Goal: Use online tool/utility: Utilize a website feature to perform a specific function

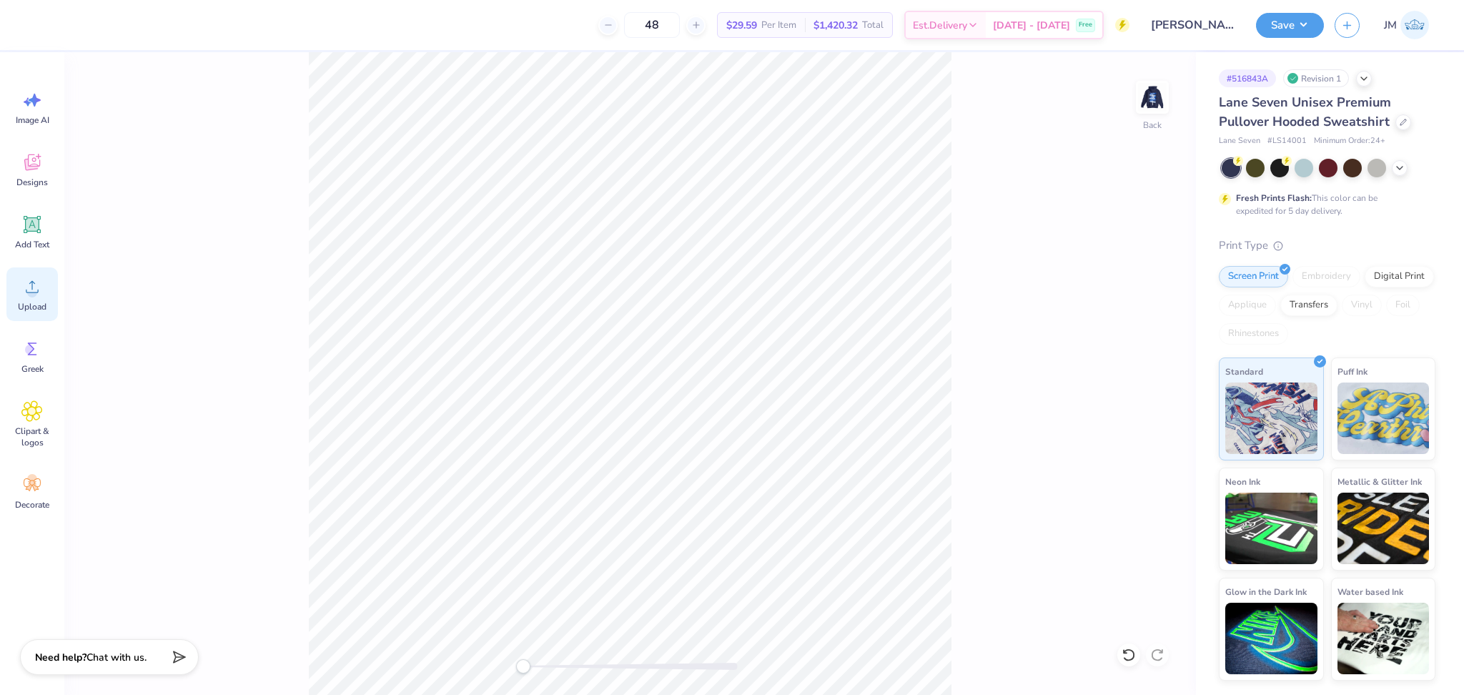
click at [35, 277] on icon at bounding box center [31, 286] width 21 height 21
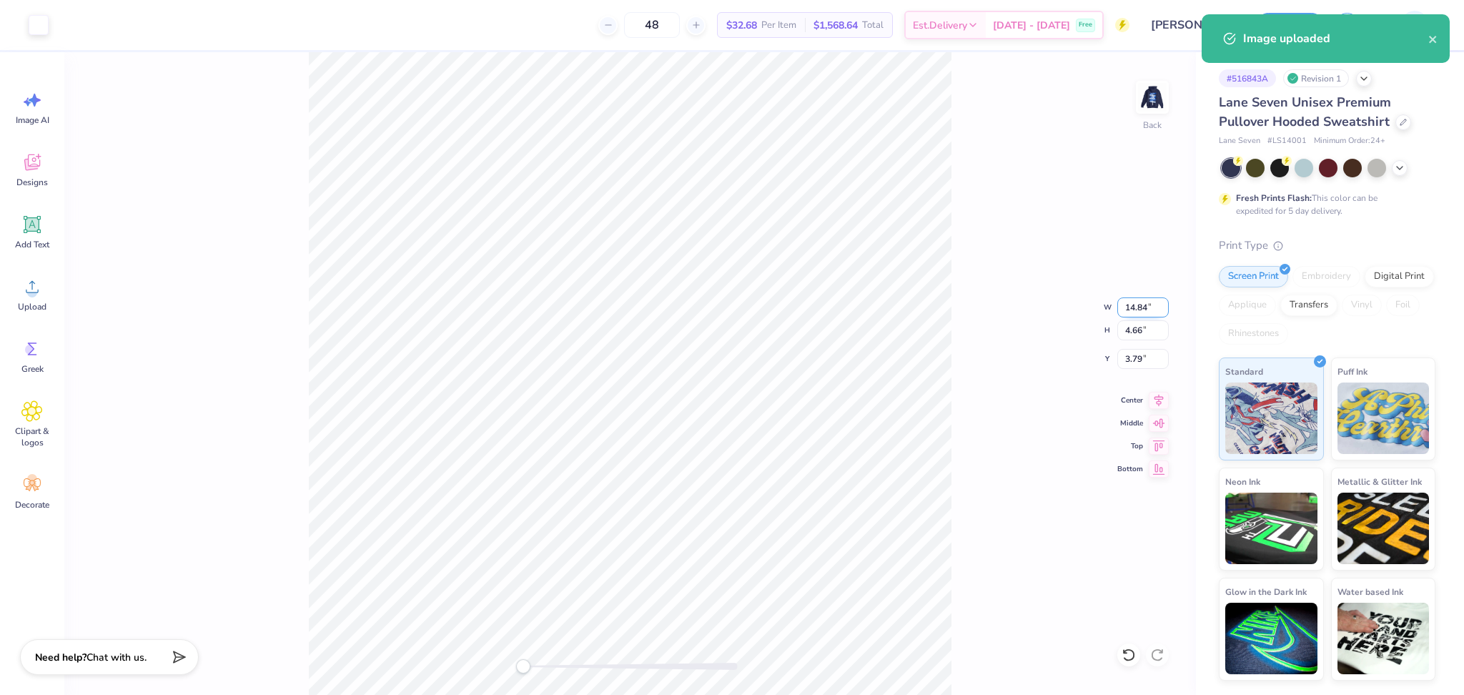
click at [1125, 314] on input "14.84" at bounding box center [1142, 307] width 51 height 20
click at [1125, 313] on input "14.84" at bounding box center [1142, 307] width 51 height 20
type input "3.5"
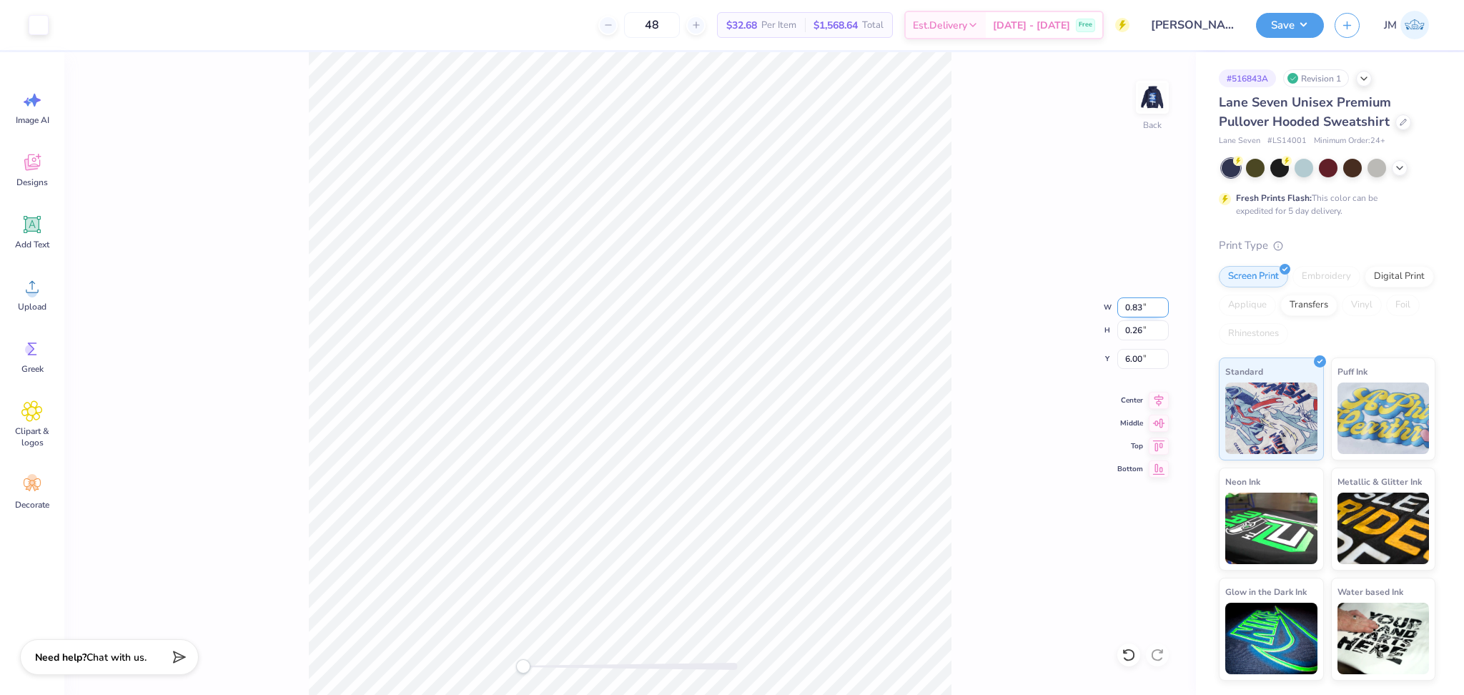
click at [1141, 306] on input "0.83" at bounding box center [1142, 307] width 51 height 20
click at [1140, 306] on input "0.83" at bounding box center [1142, 307] width 51 height 20
click at [1128, 303] on input "0.83" at bounding box center [1142, 307] width 51 height 20
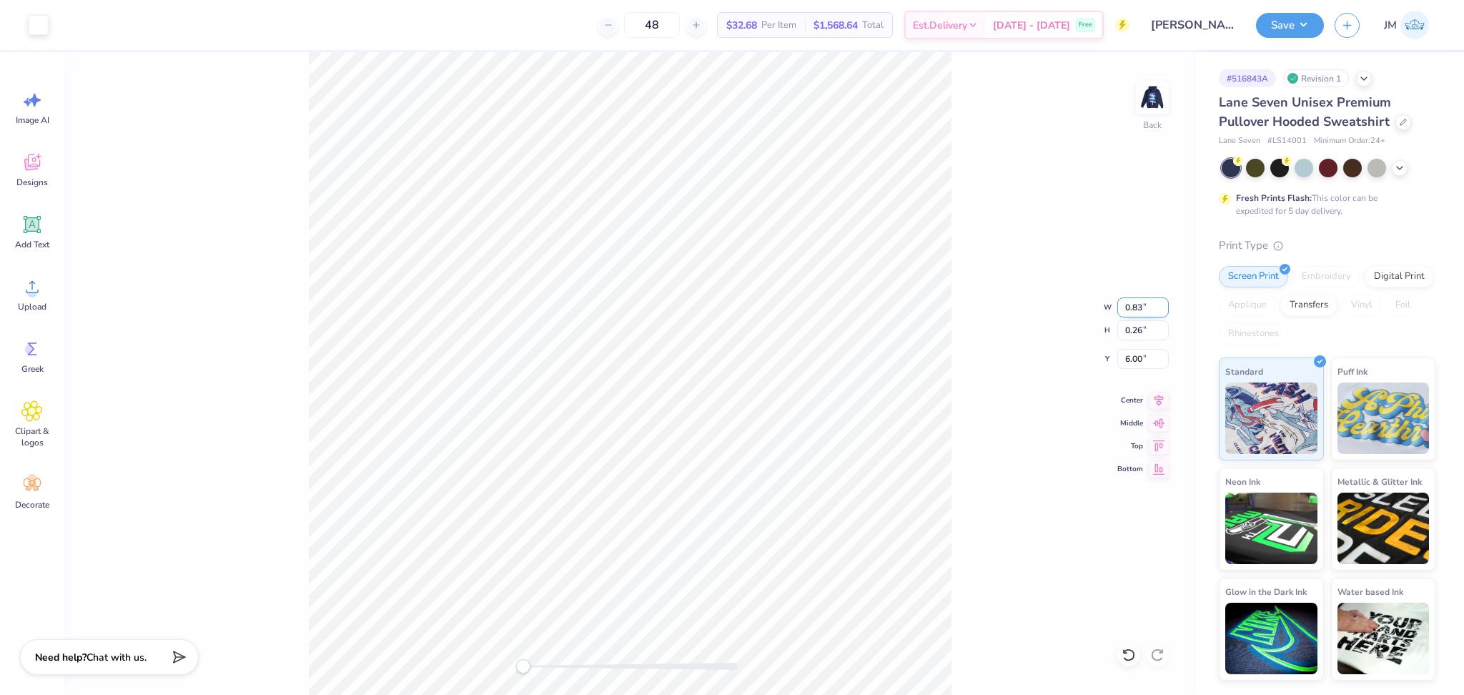
click at [1128, 303] on input "0.83" at bounding box center [1142, 307] width 51 height 20
type input "3"
click at [1118, 303] on input "10.90" at bounding box center [1142, 307] width 51 height 20
type input "3"
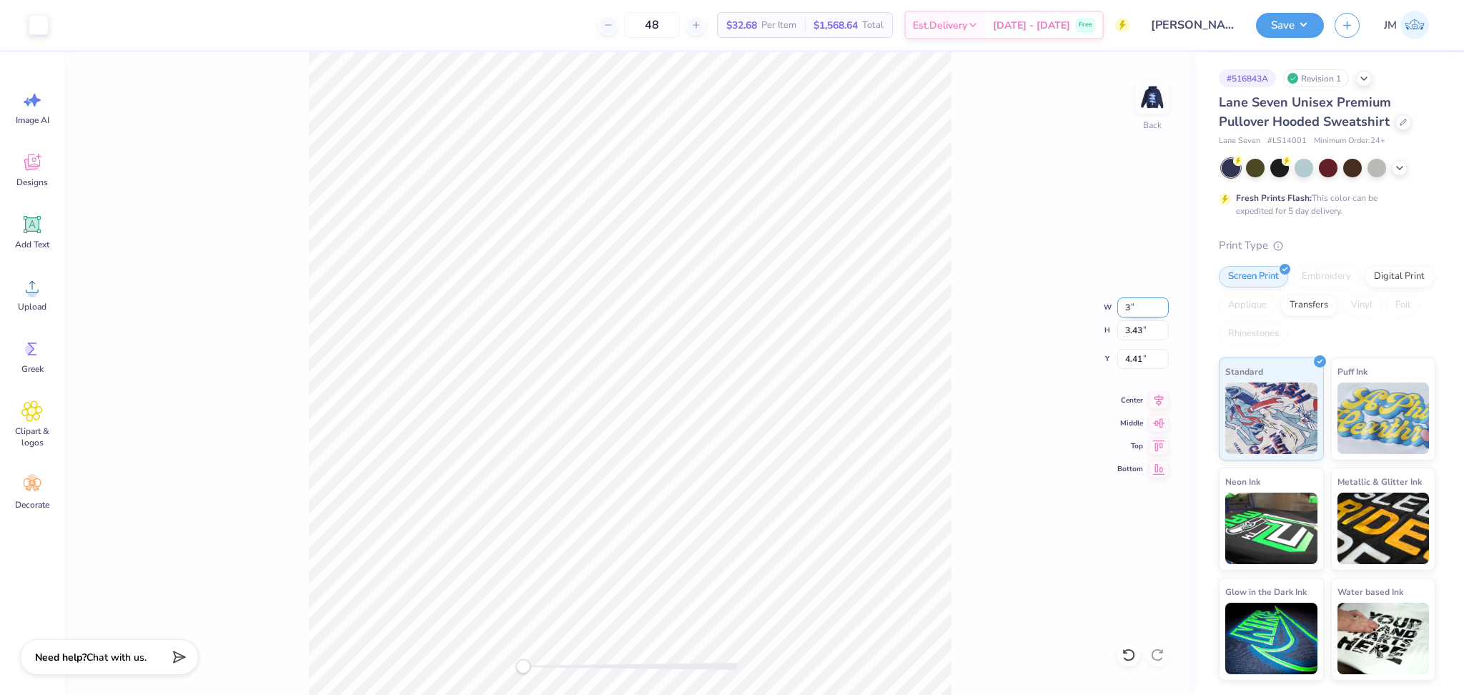
click at [1128, 308] on input "3" at bounding box center [1142, 307] width 51 height 20
click at [1163, 306] on input "0.84" at bounding box center [1142, 307] width 51 height 20
click at [1163, 306] on input "0.85" at bounding box center [1142, 307] width 51 height 20
click at [1163, 306] on input "0.86" at bounding box center [1142, 307] width 51 height 20
click at [1163, 306] on input "0.87" at bounding box center [1142, 307] width 51 height 20
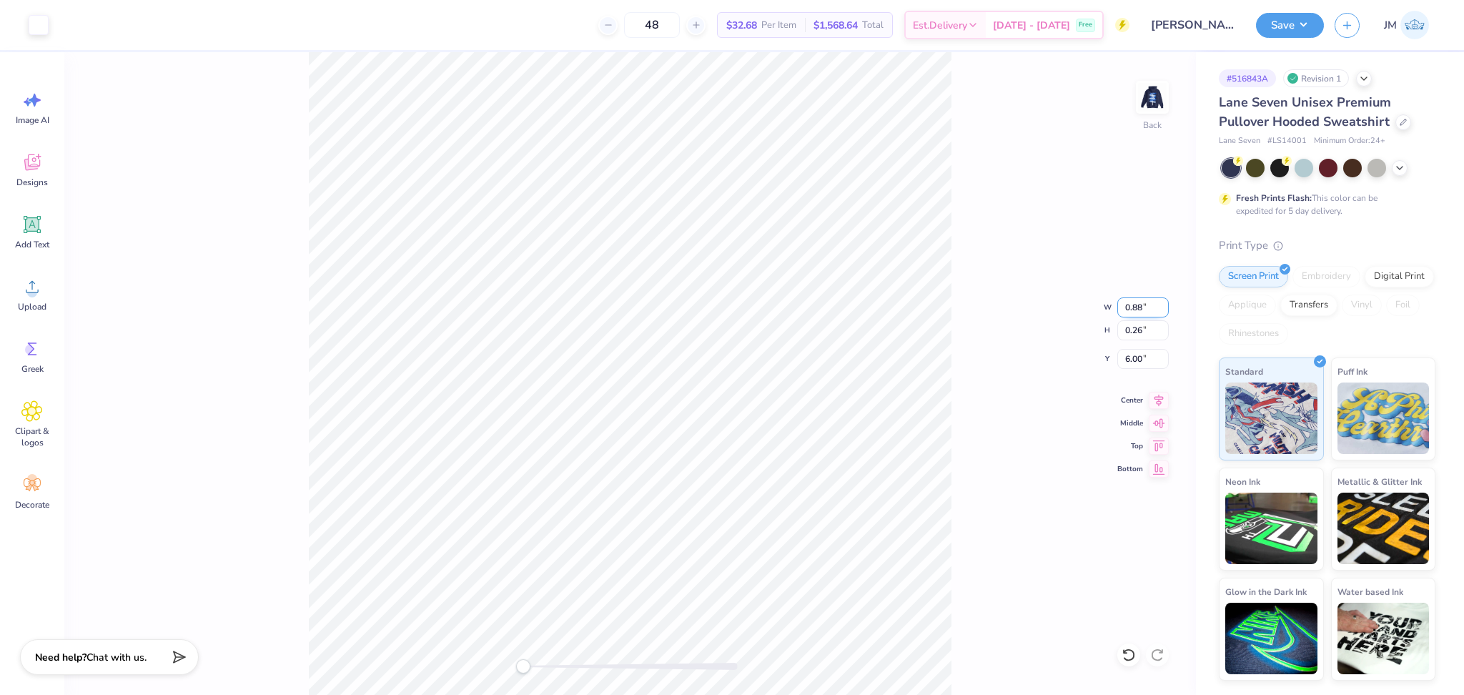
click at [1163, 306] on input "0.88" at bounding box center [1142, 307] width 51 height 20
click at [1163, 306] on input "0.89" at bounding box center [1142, 307] width 51 height 20
click at [1163, 306] on input "0.9" at bounding box center [1142, 307] width 51 height 20
click at [1163, 306] on input "0.91" at bounding box center [1142, 307] width 51 height 20
click at [1163, 306] on input "0.92" at bounding box center [1142, 307] width 51 height 20
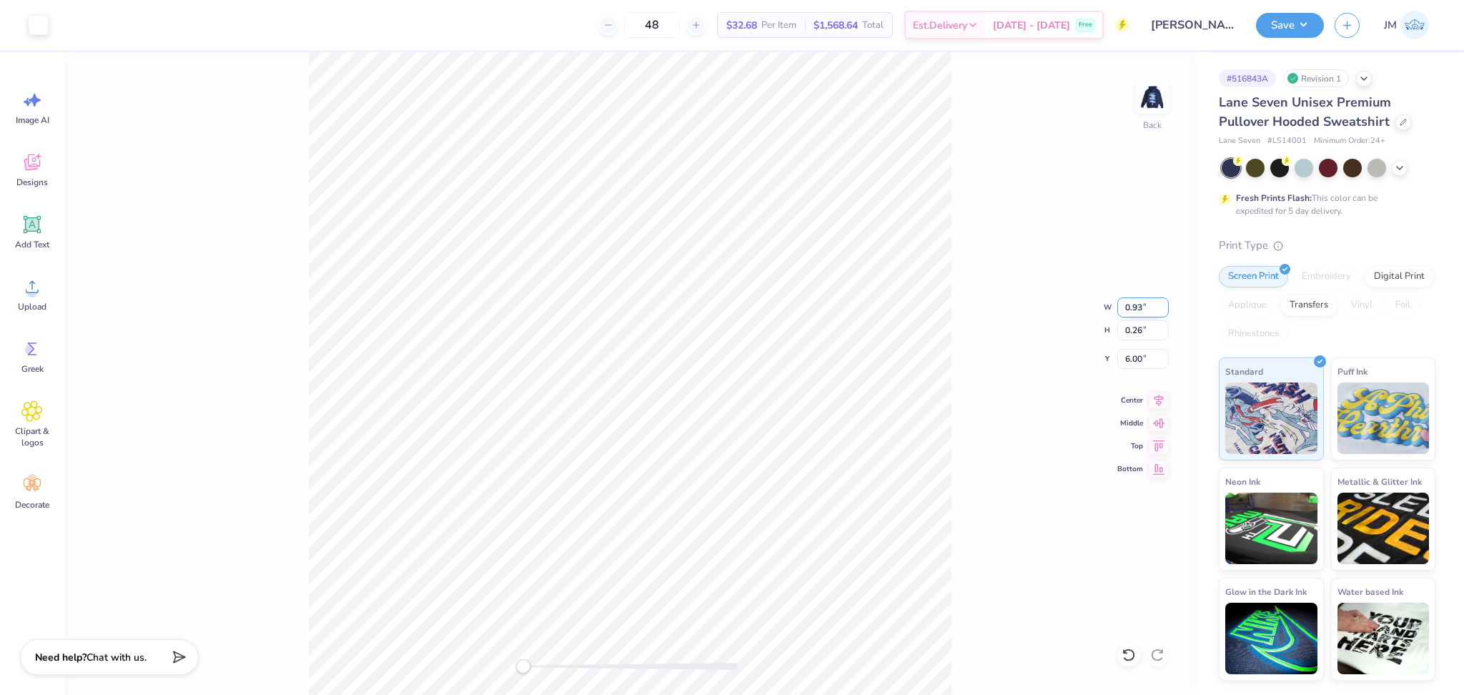
click at [1163, 306] on input "0.93" at bounding box center [1142, 307] width 51 height 20
click at [1163, 306] on input "0.94" at bounding box center [1142, 307] width 51 height 20
click at [1163, 306] on input "0.95" at bounding box center [1142, 307] width 51 height 20
click at [1163, 306] on input "0.96" at bounding box center [1142, 307] width 51 height 20
click at [1163, 306] on input "0.97" at bounding box center [1142, 307] width 51 height 20
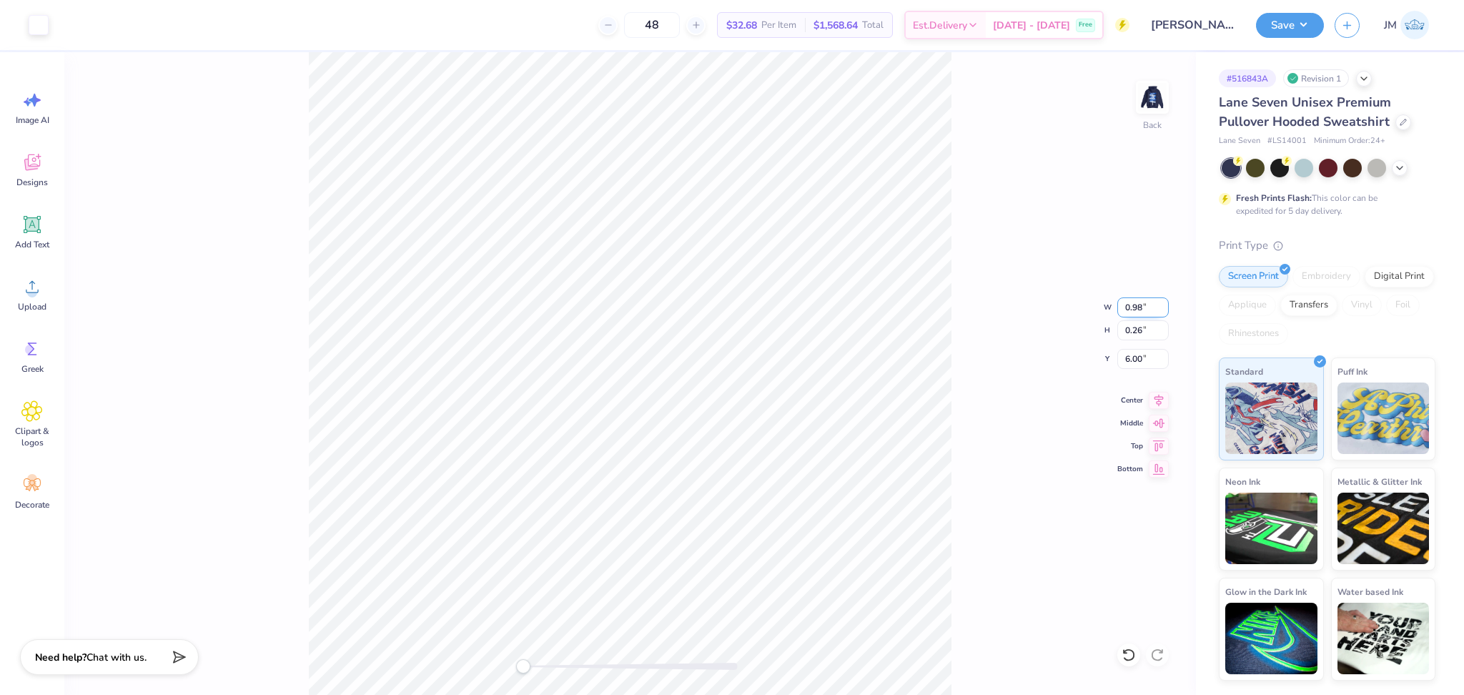
click at [1163, 306] on input "0.98" at bounding box center [1142, 307] width 51 height 20
click at [1163, 306] on input "0.99" at bounding box center [1142, 307] width 51 height 20
click at [1163, 306] on input "1" at bounding box center [1142, 307] width 51 height 20
click at [1163, 306] on input "1.01" at bounding box center [1142, 307] width 51 height 20
click at [1163, 306] on input "1.02" at bounding box center [1142, 307] width 51 height 20
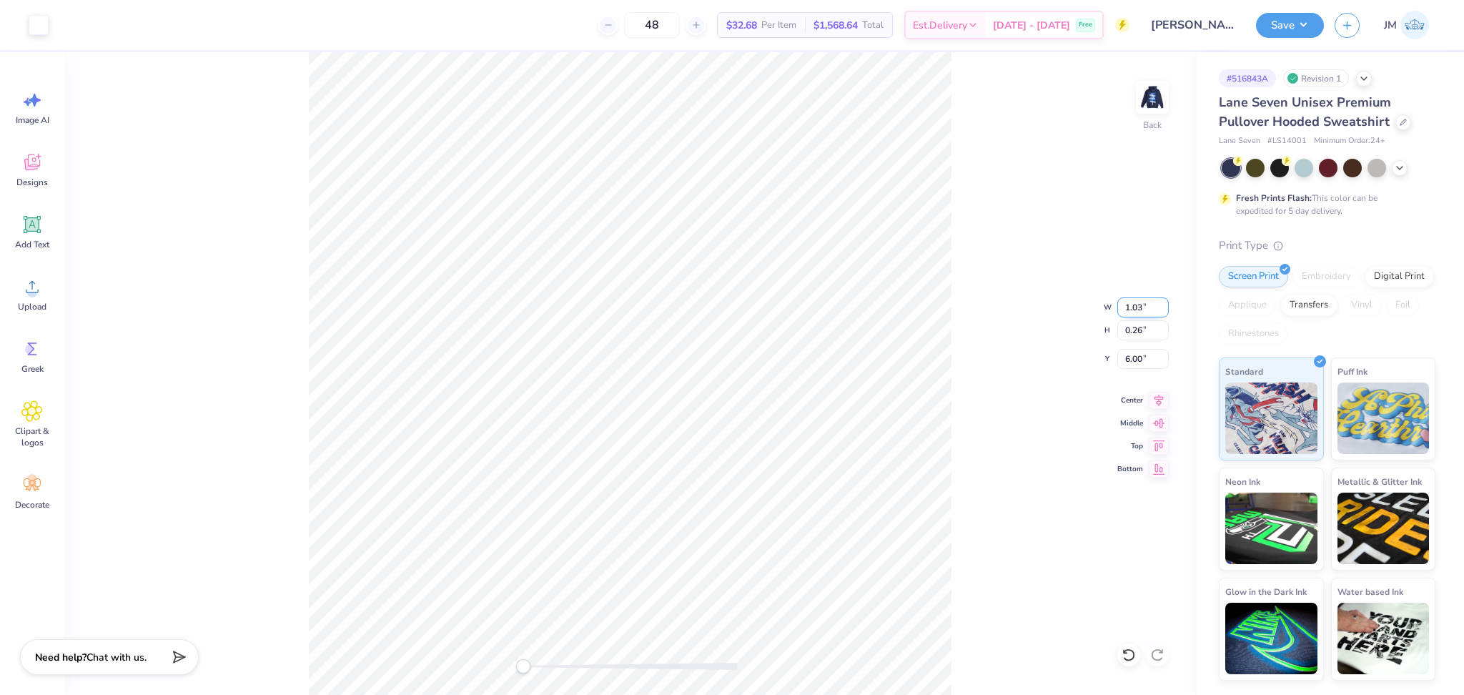
click at [1163, 306] on input "1.03" at bounding box center [1142, 307] width 51 height 20
type input "1.04"
click at [1163, 306] on input "1.04" at bounding box center [1142, 307] width 51 height 20
click at [964, 375] on div "Back W 1.04 1.04 " H 0.26 0.26 " Y 6.00 6.00 " Center Middle Top Bottom" at bounding box center [630, 373] width 1132 height 643
click at [1159, 310] on input "9.76" at bounding box center [1142, 307] width 51 height 20
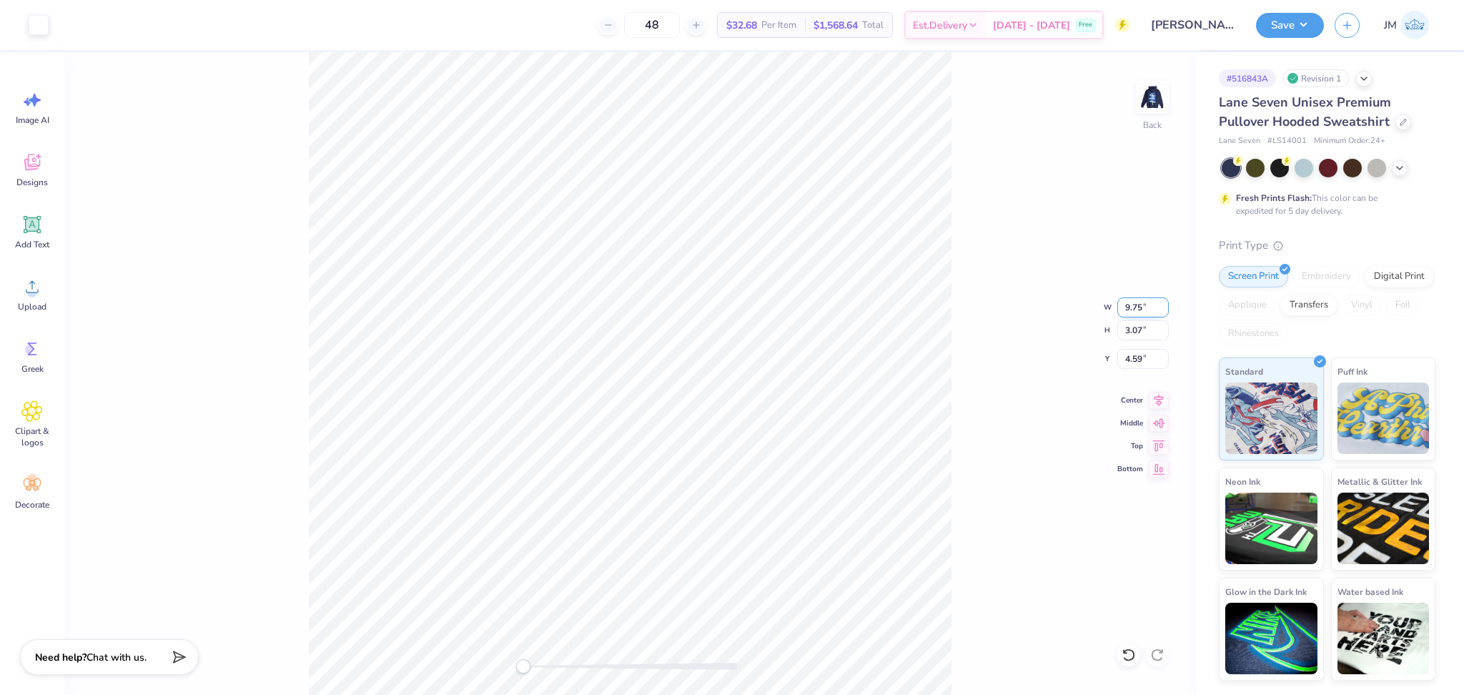
click at [1159, 310] on input "9.75" at bounding box center [1142, 307] width 51 height 20
click at [1159, 310] on input "9.74" at bounding box center [1142, 307] width 51 height 20
click at [1162, 310] on input "9.73" at bounding box center [1142, 307] width 51 height 20
click at [1162, 310] on input "9.72" at bounding box center [1142, 307] width 51 height 20
click at [1162, 310] on input "9.71" at bounding box center [1142, 307] width 51 height 20
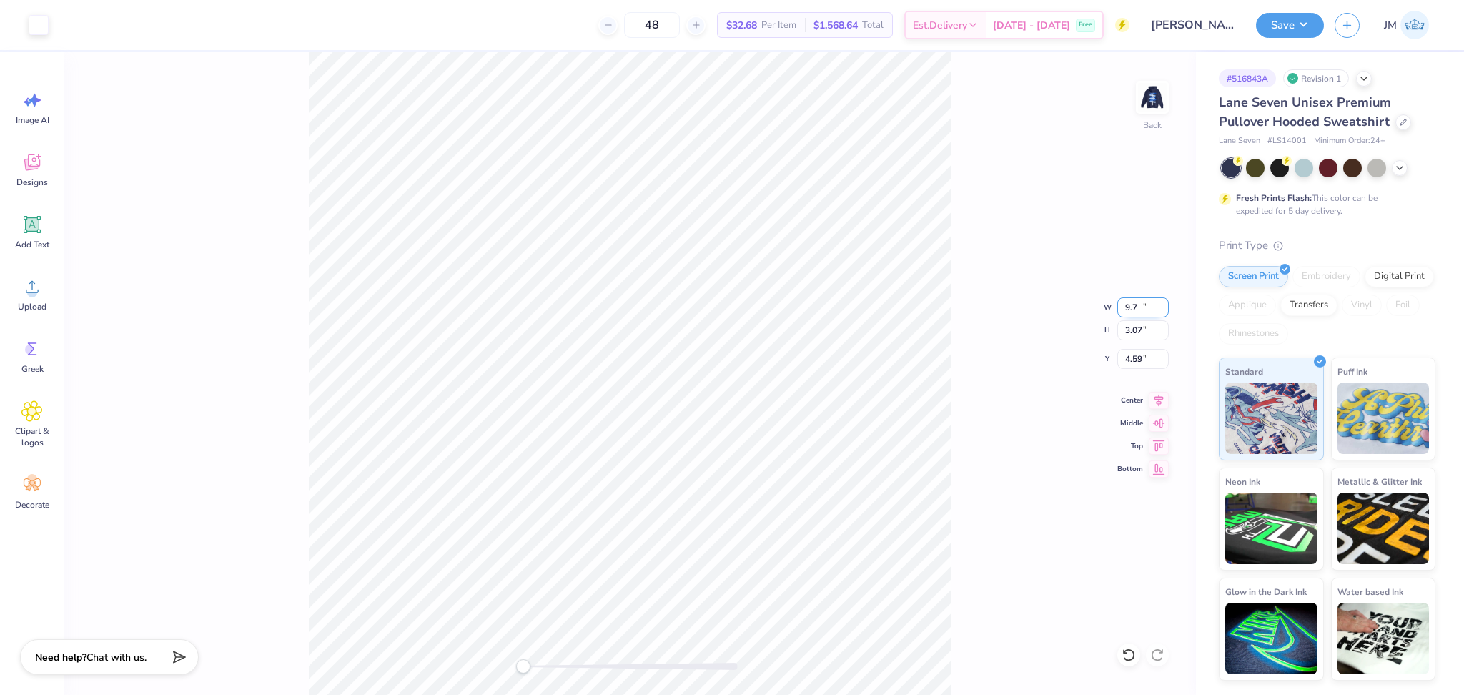
type input "9.7"
click at [1162, 310] on input "9.7" at bounding box center [1142, 307] width 51 height 20
click at [1162, 310] on input "9.65" at bounding box center [1142, 307] width 51 height 20
click at [1162, 310] on input "9.64" at bounding box center [1142, 307] width 51 height 20
click at [1162, 310] on input "9.63" at bounding box center [1142, 307] width 51 height 20
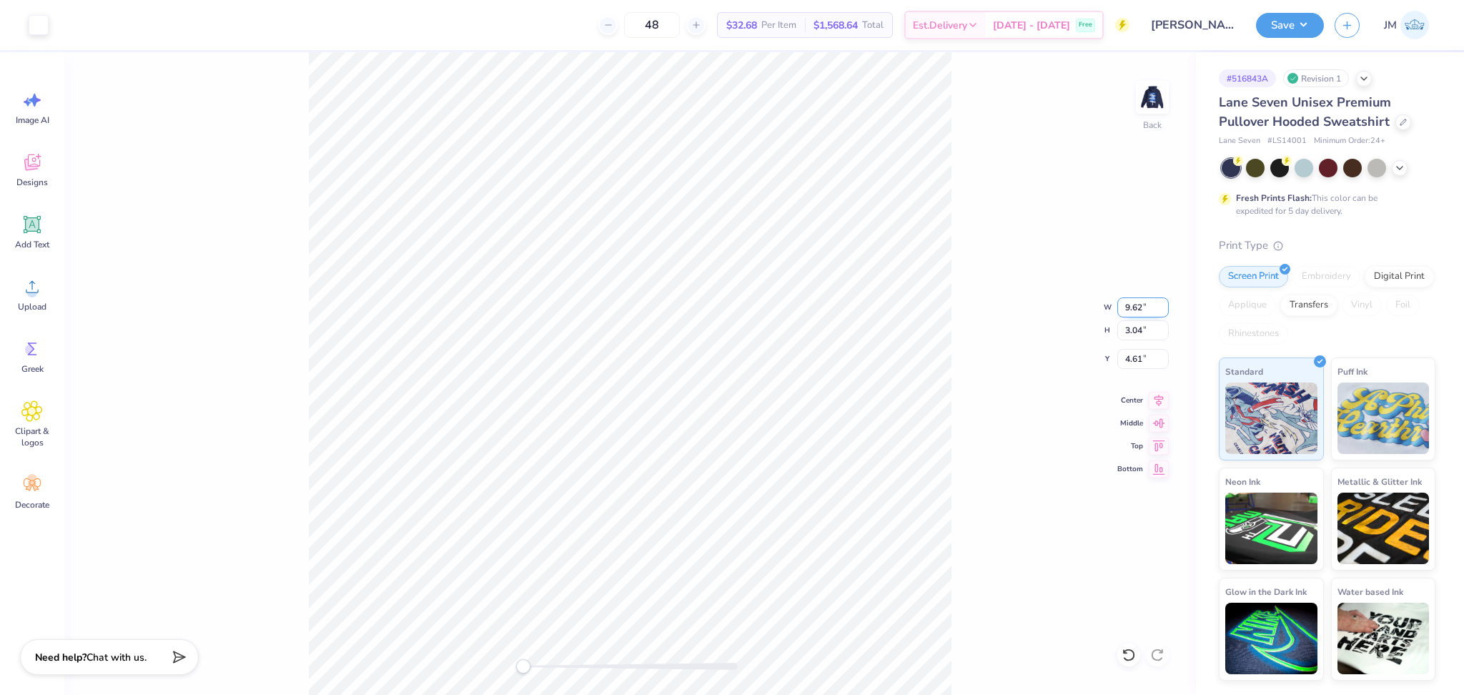
click at [1162, 310] on input "9.62" at bounding box center [1142, 307] width 51 height 20
click at [1163, 310] on input "9.61" at bounding box center [1142, 307] width 51 height 20
click at [1163, 310] on input "9.6" at bounding box center [1142, 307] width 51 height 20
click at [1163, 310] on input "9.59" at bounding box center [1142, 307] width 51 height 20
click at [1163, 310] on input "9.58" at bounding box center [1142, 307] width 51 height 20
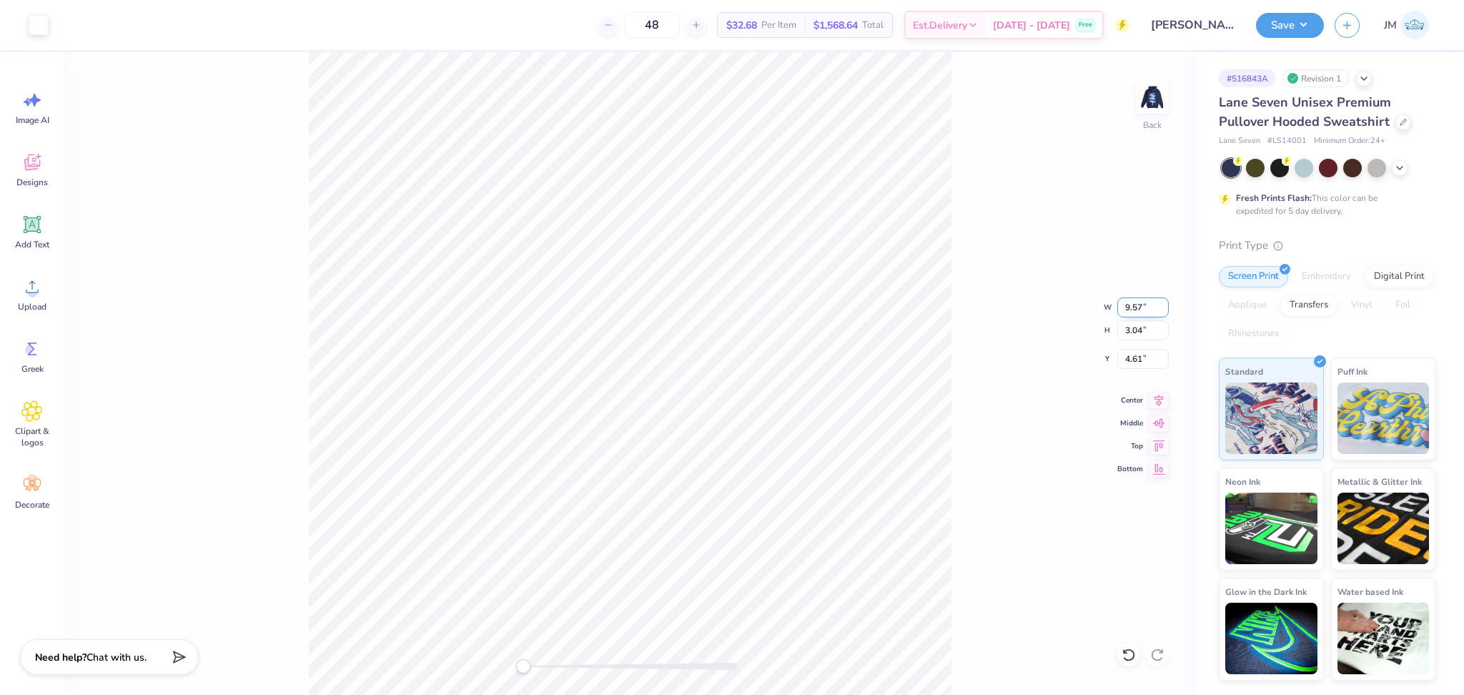
click at [1163, 310] on input "9.57" at bounding box center [1142, 307] width 51 height 20
click at [1163, 310] on input "9.56" at bounding box center [1142, 307] width 51 height 20
click at [1163, 310] on input "9.55" at bounding box center [1142, 307] width 51 height 20
click at [1163, 310] on input "9.54" at bounding box center [1142, 307] width 51 height 20
click at [1163, 310] on input "9.53" at bounding box center [1142, 307] width 51 height 20
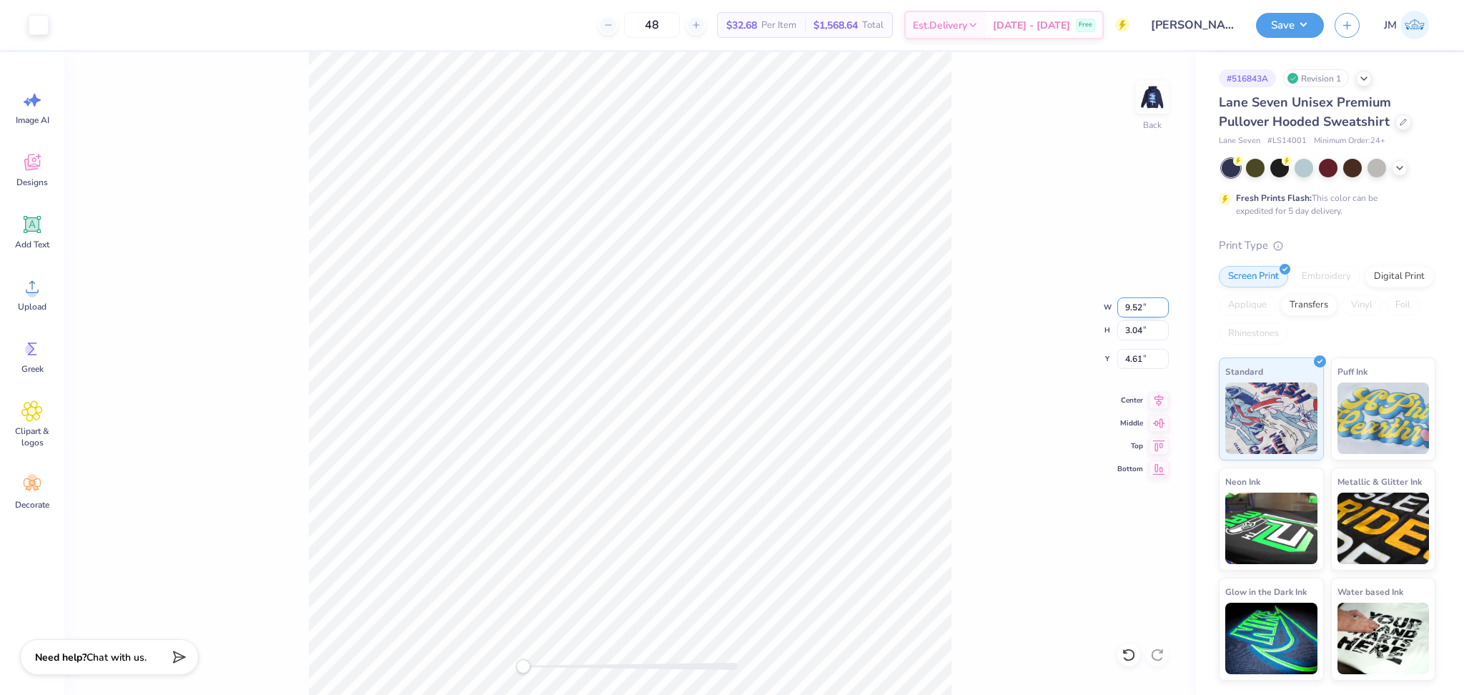
click at [1163, 310] on input "9.52" at bounding box center [1142, 307] width 51 height 20
click at [1163, 310] on input "9.51" at bounding box center [1142, 307] width 51 height 20
click at [1163, 310] on input "9.5" at bounding box center [1142, 307] width 51 height 20
click at [1163, 310] on input "9.49" at bounding box center [1142, 307] width 51 height 20
click at [1163, 310] on input "9.48" at bounding box center [1142, 307] width 51 height 20
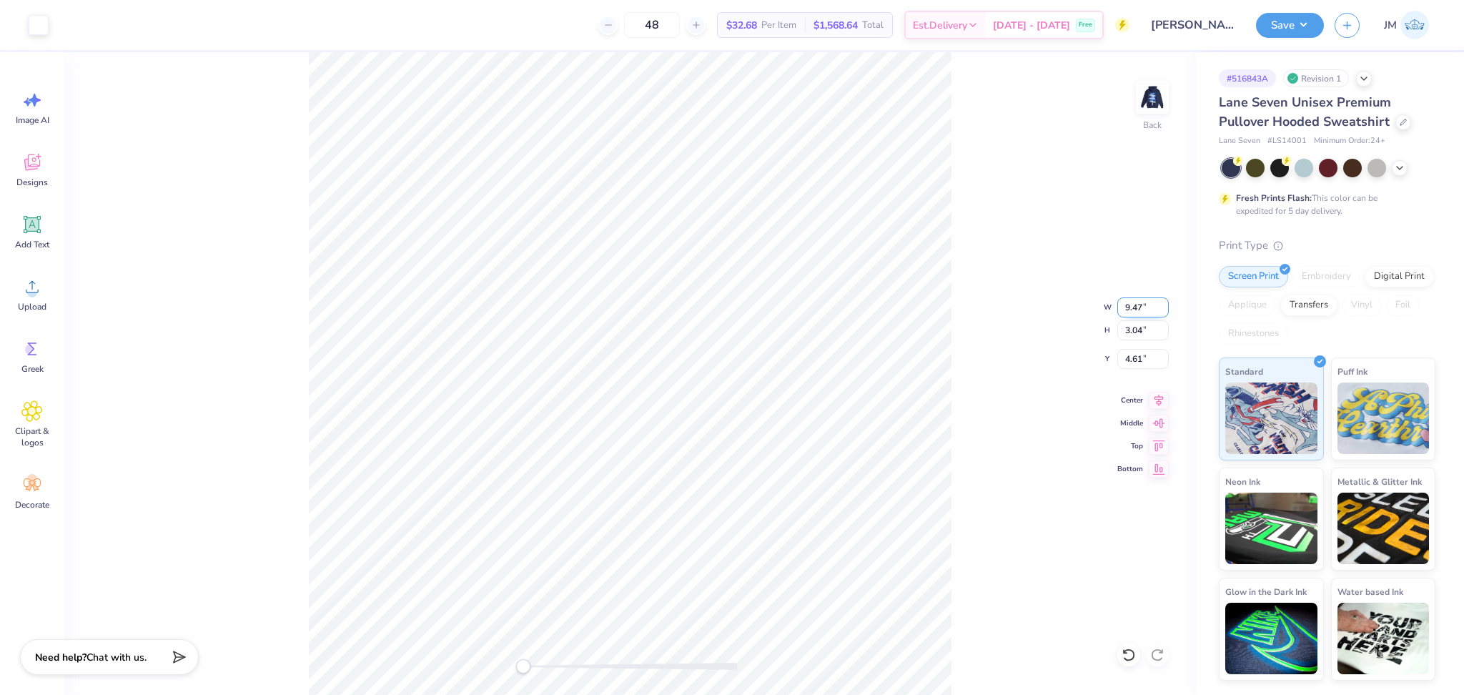
click at [1163, 310] on input "9.47" at bounding box center [1142, 307] width 51 height 20
click at [1163, 310] on input "9.46" at bounding box center [1142, 307] width 51 height 20
click at [1163, 310] on input "9.45" at bounding box center [1142, 307] width 51 height 20
click at [1163, 310] on input "9.44" at bounding box center [1142, 307] width 51 height 20
click at [1163, 310] on input "9.43" at bounding box center [1142, 307] width 51 height 20
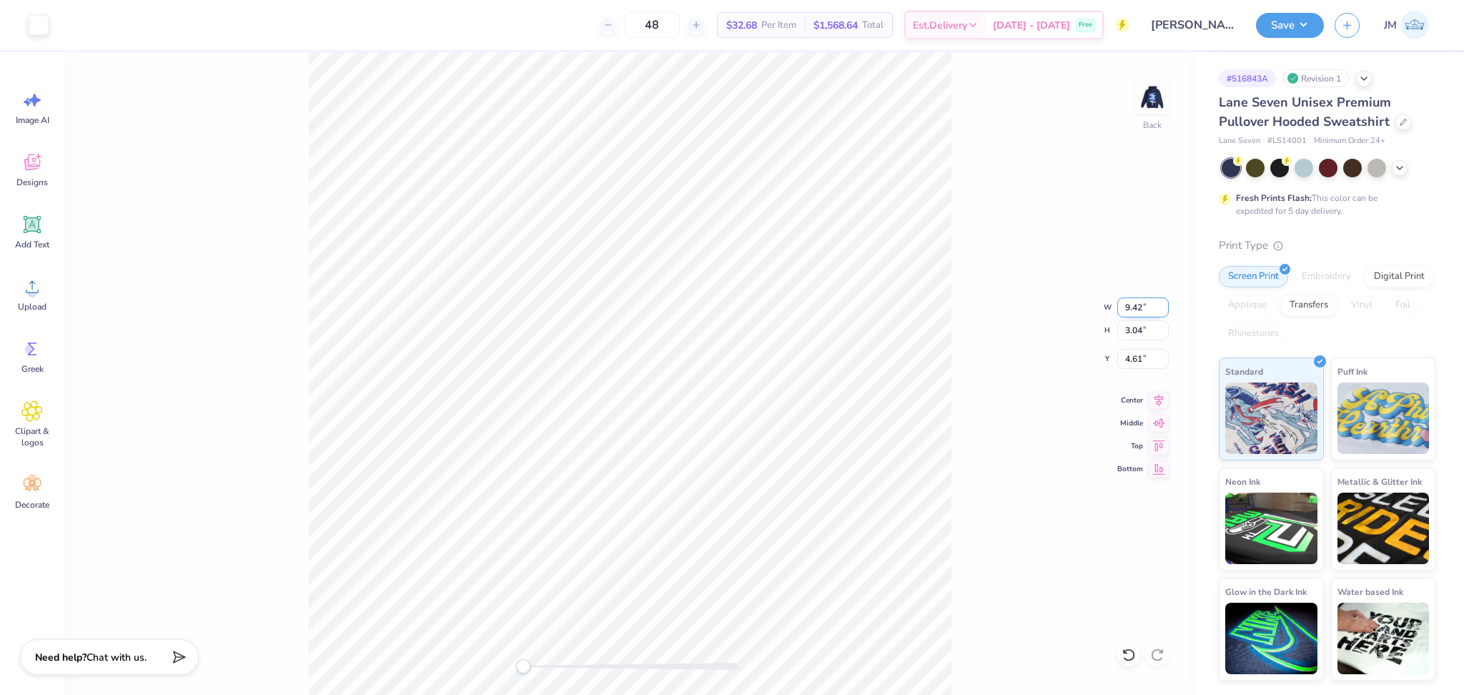
click at [1163, 310] on input "9.42" at bounding box center [1142, 307] width 51 height 20
click at [1163, 310] on input "9.41" at bounding box center [1142, 307] width 51 height 20
click at [1163, 310] on input "9.4" at bounding box center [1142, 307] width 51 height 20
click at [1163, 310] on input "9.39" at bounding box center [1142, 307] width 51 height 20
click at [1163, 310] on input "9.38" at bounding box center [1142, 307] width 51 height 20
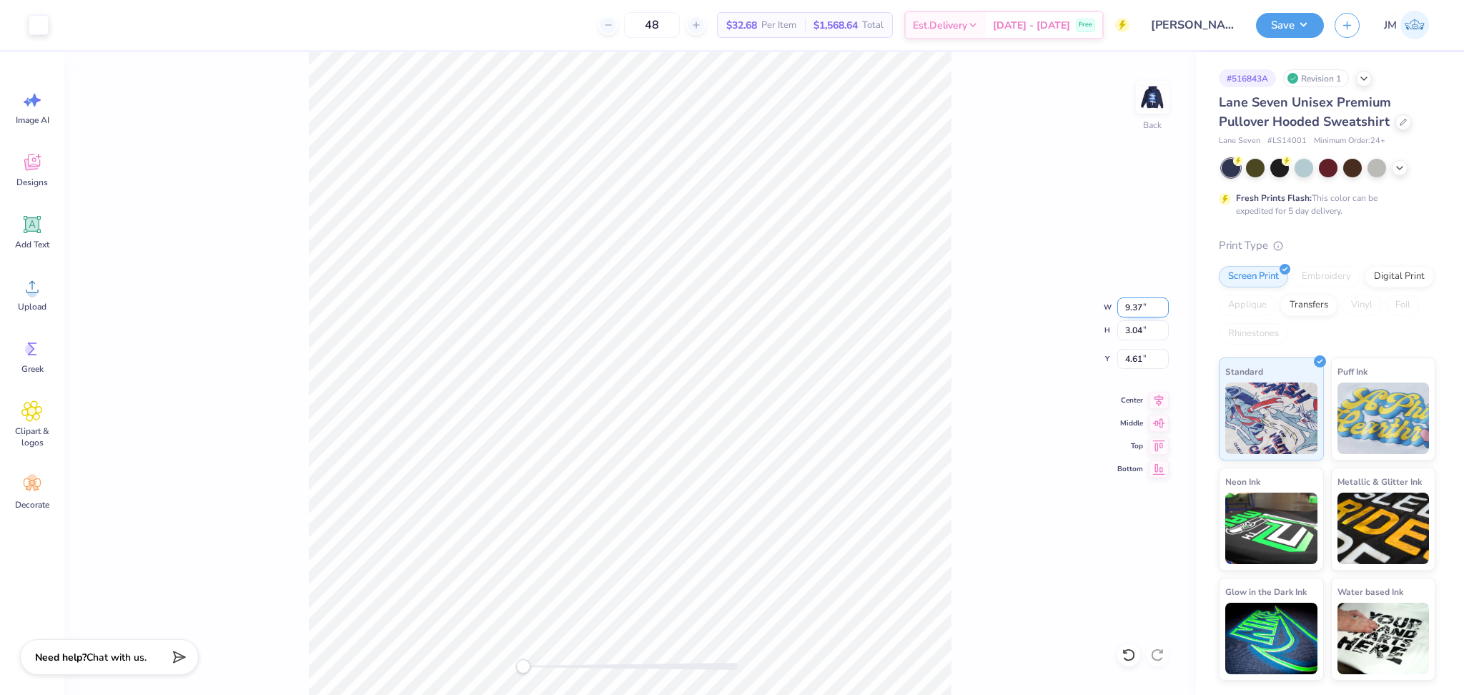
type input "9.37"
click at [1163, 310] on input "9.37" at bounding box center [1142, 307] width 51 height 20
click at [1163, 310] on input "4.25" at bounding box center [1142, 307] width 51 height 20
type input "4.24"
click at [1163, 310] on input "4.24" at bounding box center [1142, 307] width 51 height 20
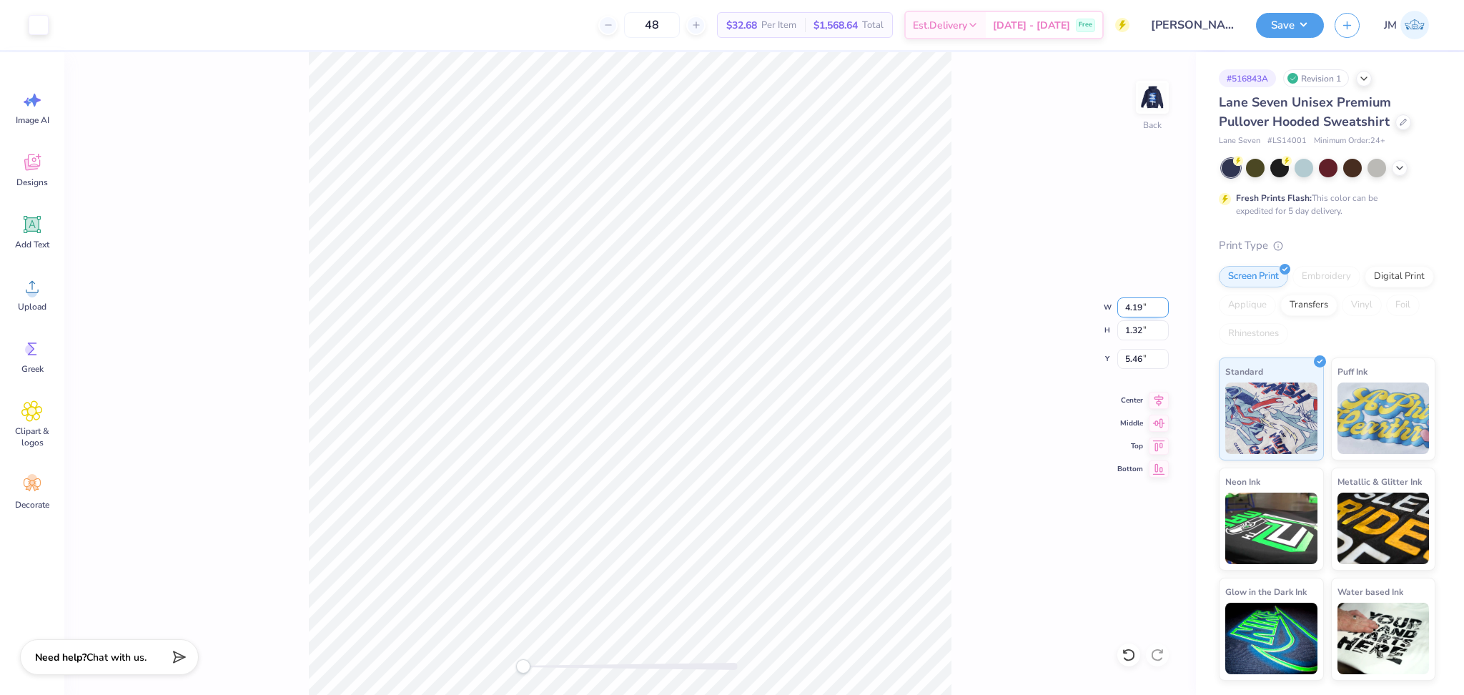
click at [1162, 312] on input "4.19" at bounding box center [1142, 307] width 51 height 20
click at [1162, 312] on input "4.18" at bounding box center [1142, 307] width 51 height 20
click at [1162, 312] on input "4.17" at bounding box center [1142, 307] width 51 height 20
click at [1162, 312] on input "4.16" at bounding box center [1142, 307] width 51 height 20
type input "4.15"
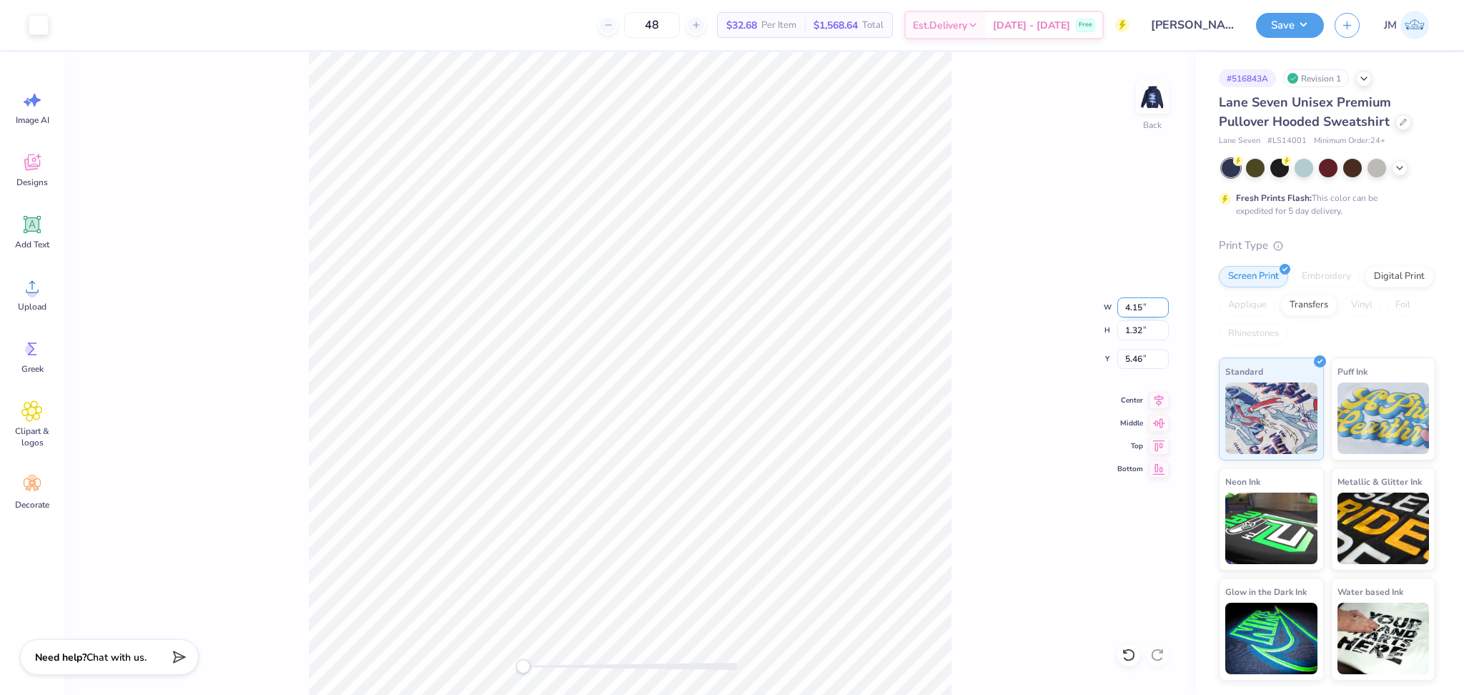
click at [1162, 312] on input "4.15" at bounding box center [1142, 307] width 51 height 20
click at [1163, 312] on input "3.88" at bounding box center [1142, 307] width 51 height 20
click at [1163, 312] on input "3.87" at bounding box center [1142, 307] width 51 height 20
click at [1163, 312] on input "3.86" at bounding box center [1142, 307] width 51 height 20
type input "3.85"
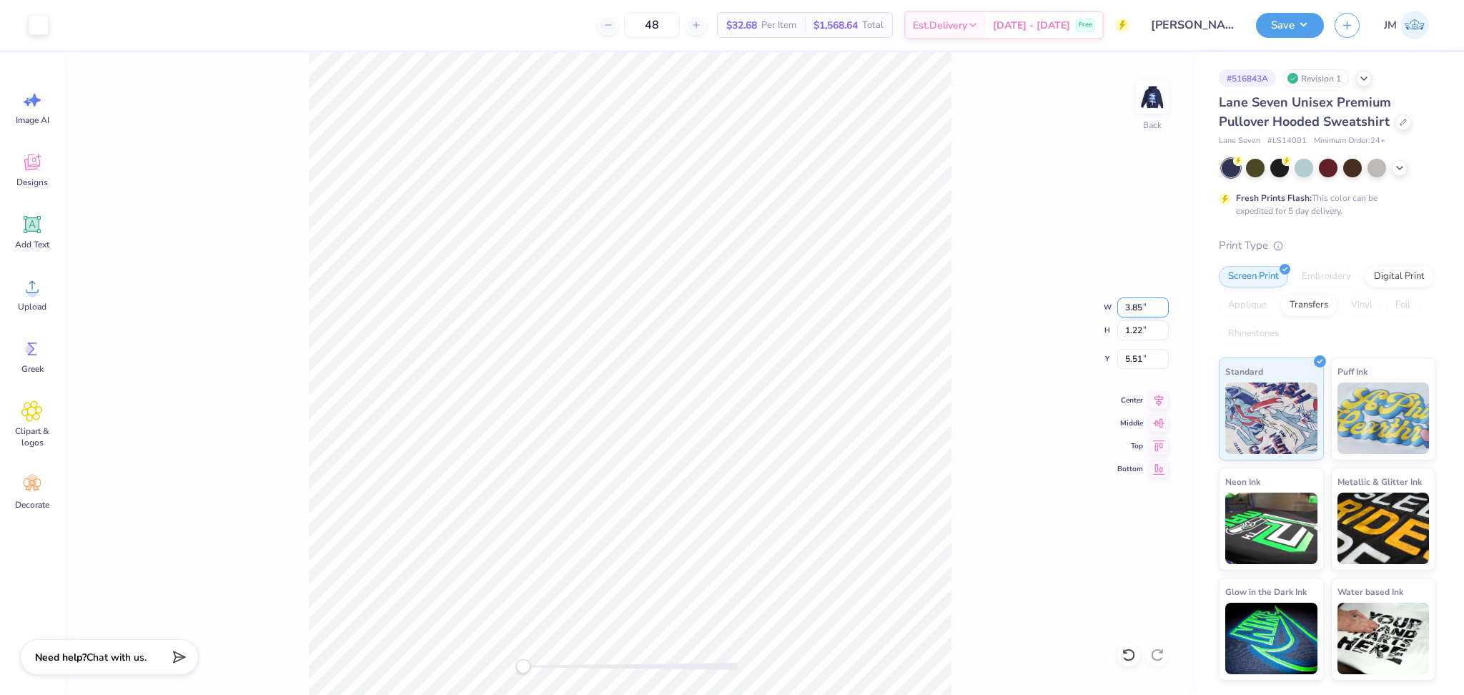
click at [1163, 312] on input "3.85" at bounding box center [1142, 307] width 51 height 20
click at [1160, 310] on input "3.65" at bounding box center [1142, 307] width 51 height 20
click at [1160, 311] on input "3.64" at bounding box center [1142, 307] width 51 height 20
click at [1160, 312] on input "3.63" at bounding box center [1142, 307] width 51 height 20
click at [1160, 312] on input "3.62" at bounding box center [1142, 307] width 51 height 20
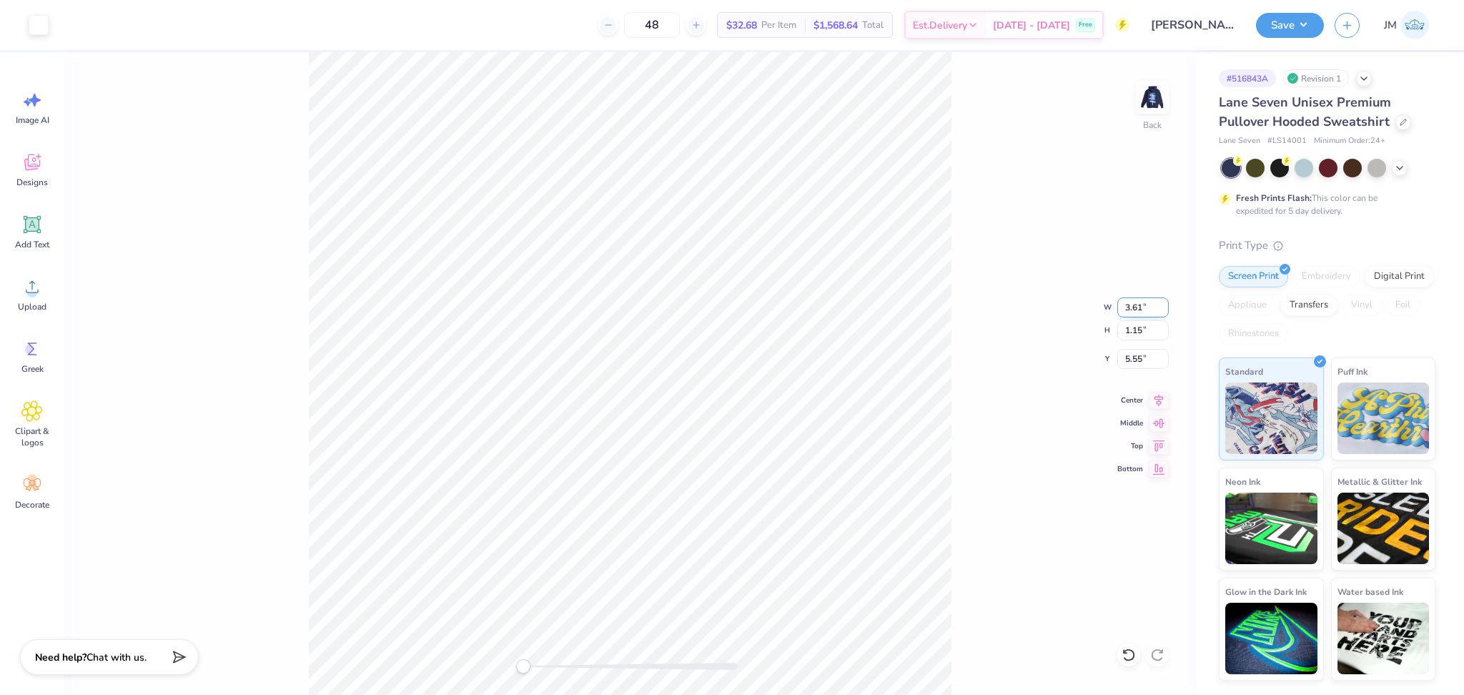
type input "3.61"
click at [1160, 312] on input "3.61" at bounding box center [1142, 307] width 51 height 20
type input "3.34"
click at [1162, 302] on input "3.34" at bounding box center [1142, 307] width 51 height 20
click at [1163, 301] on input "3.36" at bounding box center [1142, 307] width 51 height 20
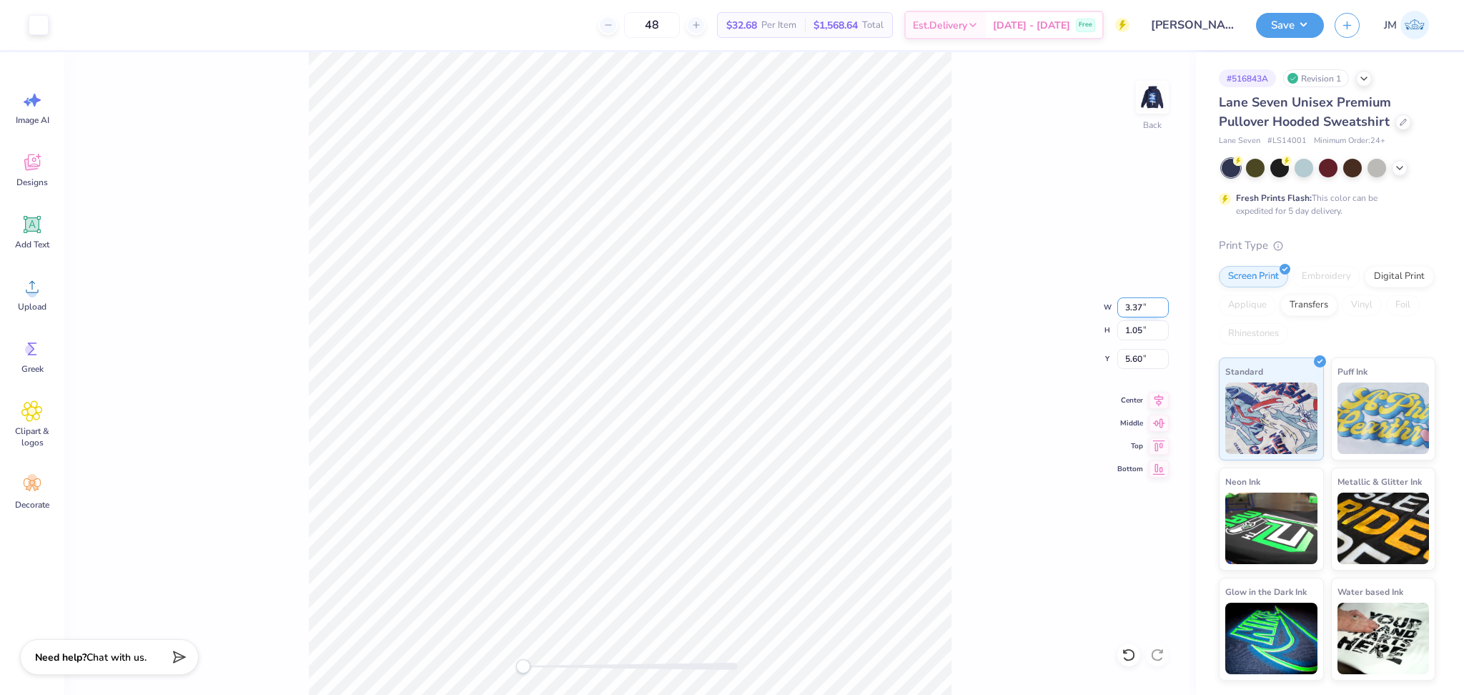
type input "3.37"
click at [1163, 301] on input "3.37" at bounding box center [1142, 307] width 51 height 20
type input "3.43"
click at [1165, 302] on input "3.43" at bounding box center [1142, 307] width 51 height 20
click at [1160, 302] on input "3.45" at bounding box center [1142, 307] width 51 height 20
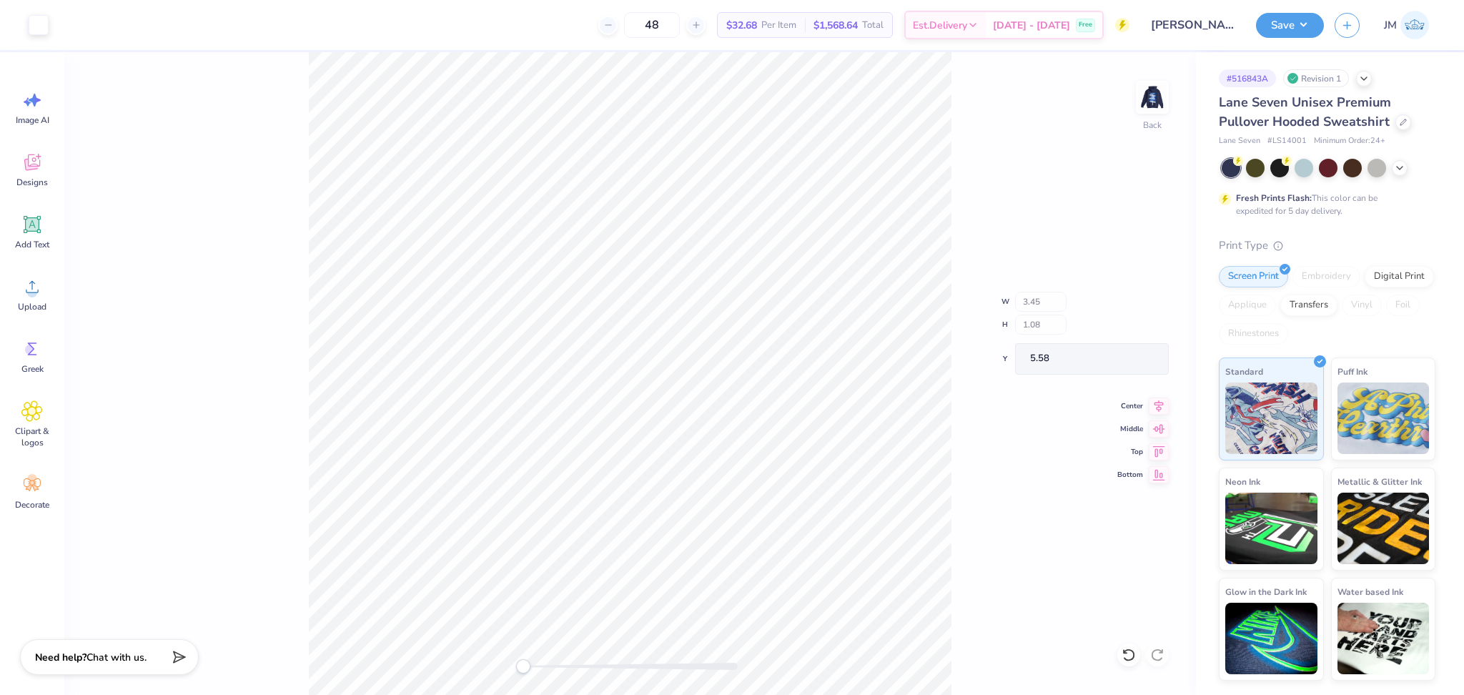
type input "3.46"
type input "1.09"
type input "3.47"
click at [1163, 301] on input "3.47" at bounding box center [1142, 307] width 51 height 20
type input "3.49"
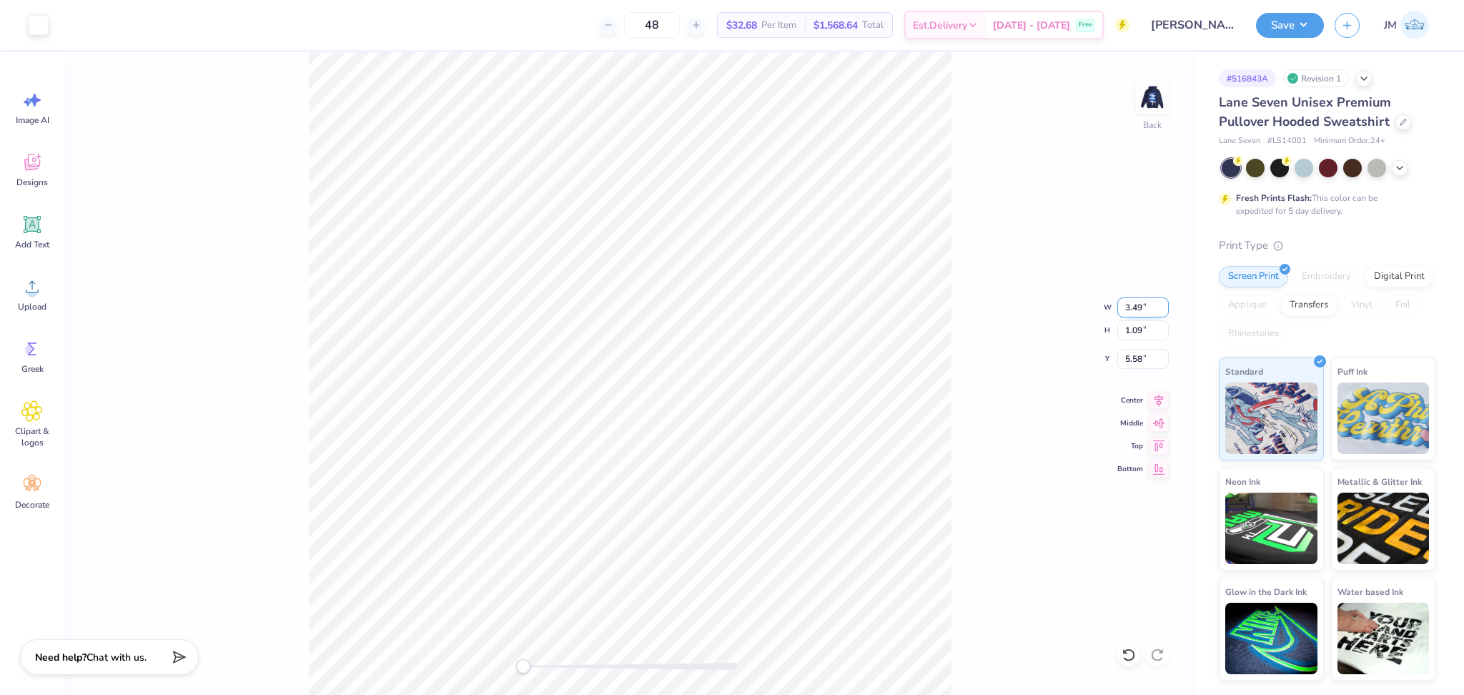
click at [1163, 302] on input "3.49" at bounding box center [1142, 307] width 51 height 20
click at [1130, 358] on input "5.57" at bounding box center [1142, 359] width 51 height 20
click at [1130, 357] on input "5.57" at bounding box center [1142, 359] width 51 height 20
type input "3"
type input "3.5"
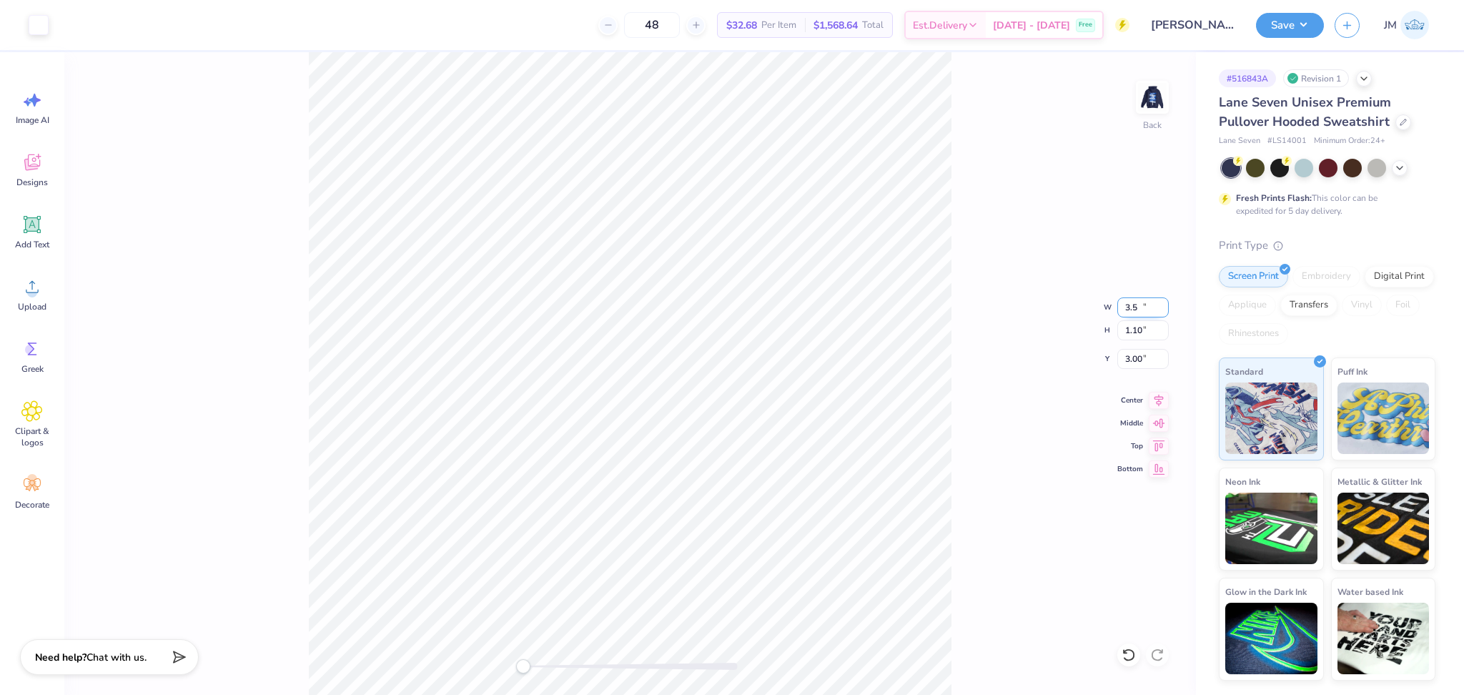
click at [1163, 305] on input "3.5" at bounding box center [1142, 307] width 51 height 20
click at [954, 312] on div "Back W 3.49 3.49 " H 1.10 1.10 " Y 3.00 3.00 " Center Middle Top Bottom" at bounding box center [630, 373] width 1132 height 643
click at [1164, 97] on img at bounding box center [1152, 97] width 57 height 57
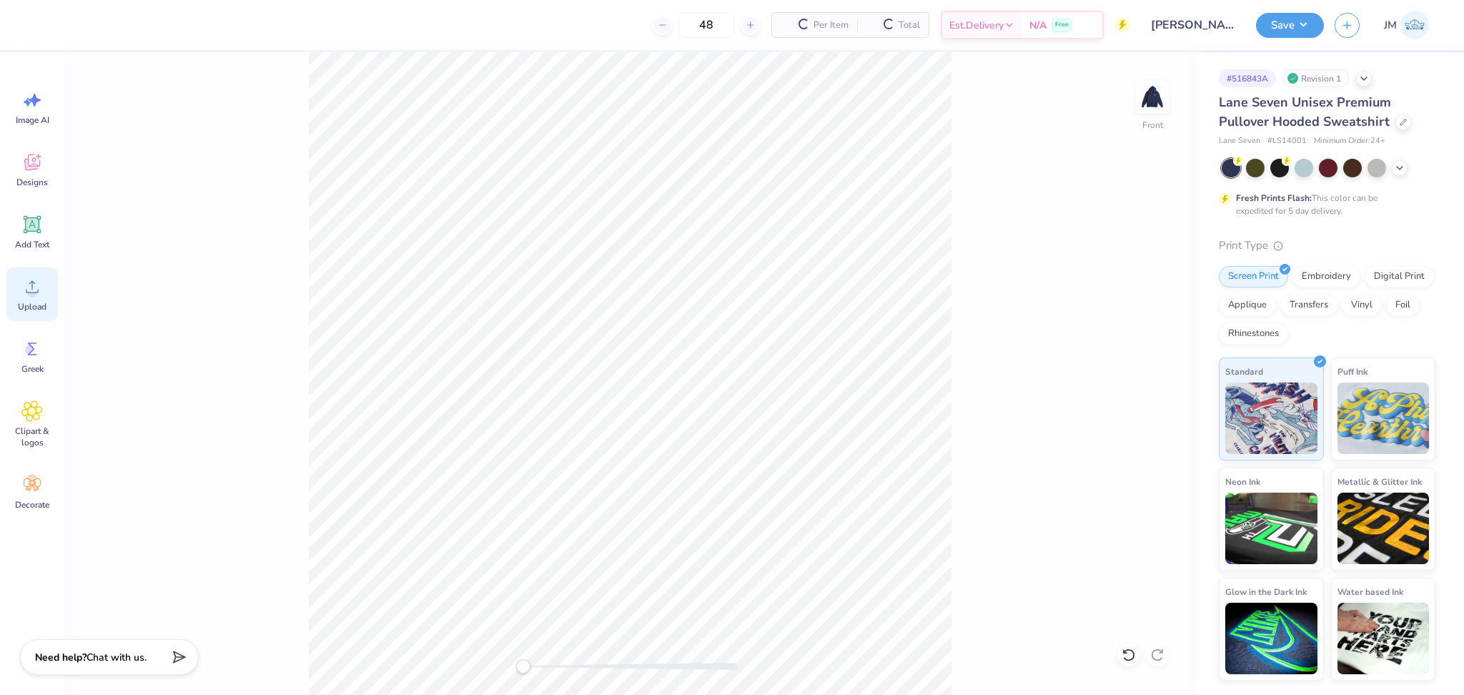
click at [41, 293] on icon at bounding box center [31, 286] width 21 height 21
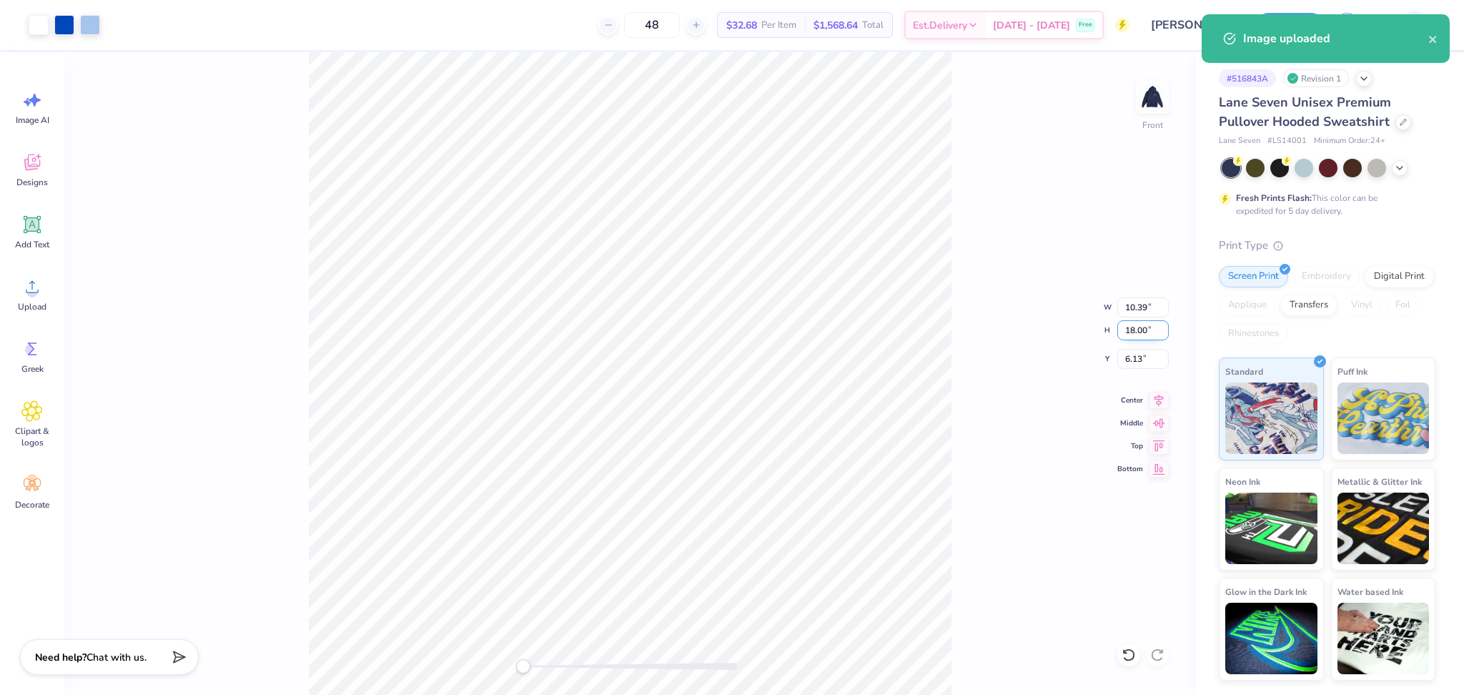
click at [1132, 331] on input "18.00" at bounding box center [1142, 330] width 51 height 20
type input "15"
click at [1136, 362] on input "6.13" at bounding box center [1142, 359] width 51 height 20
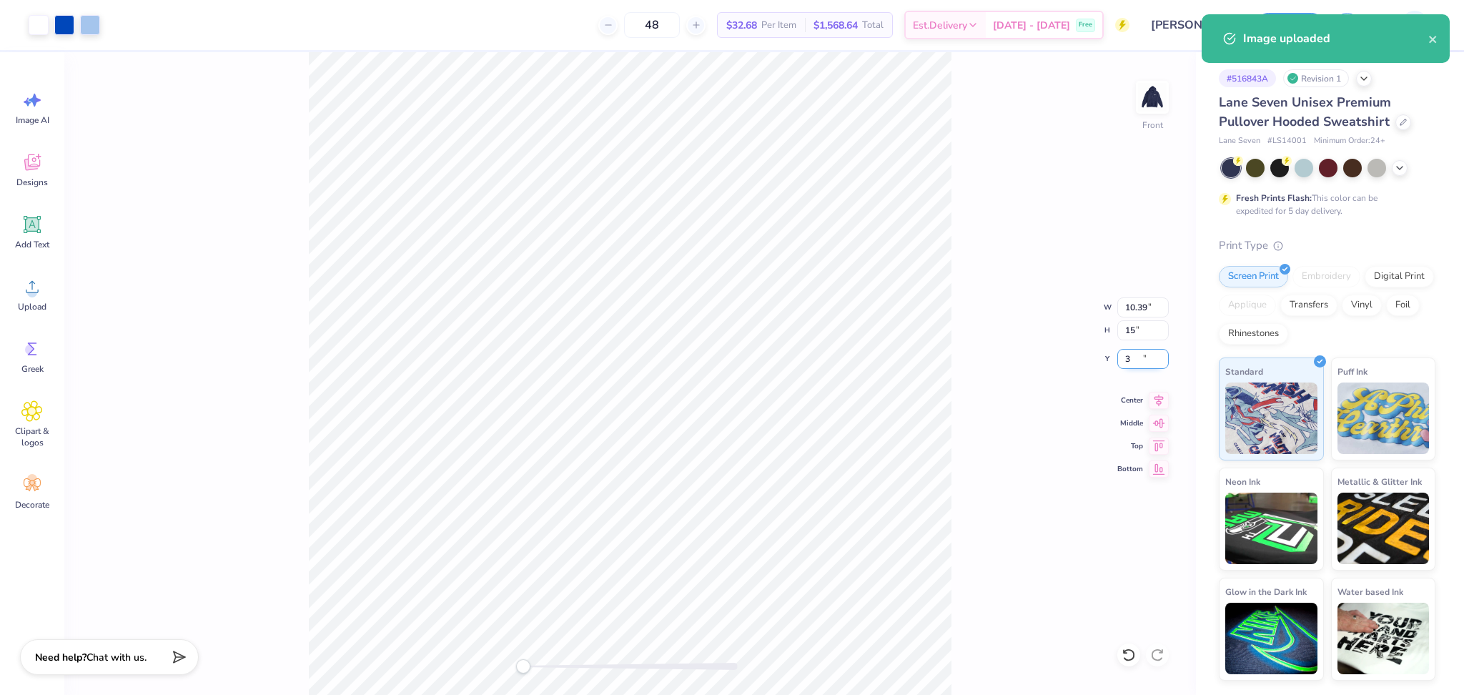
type input "3"
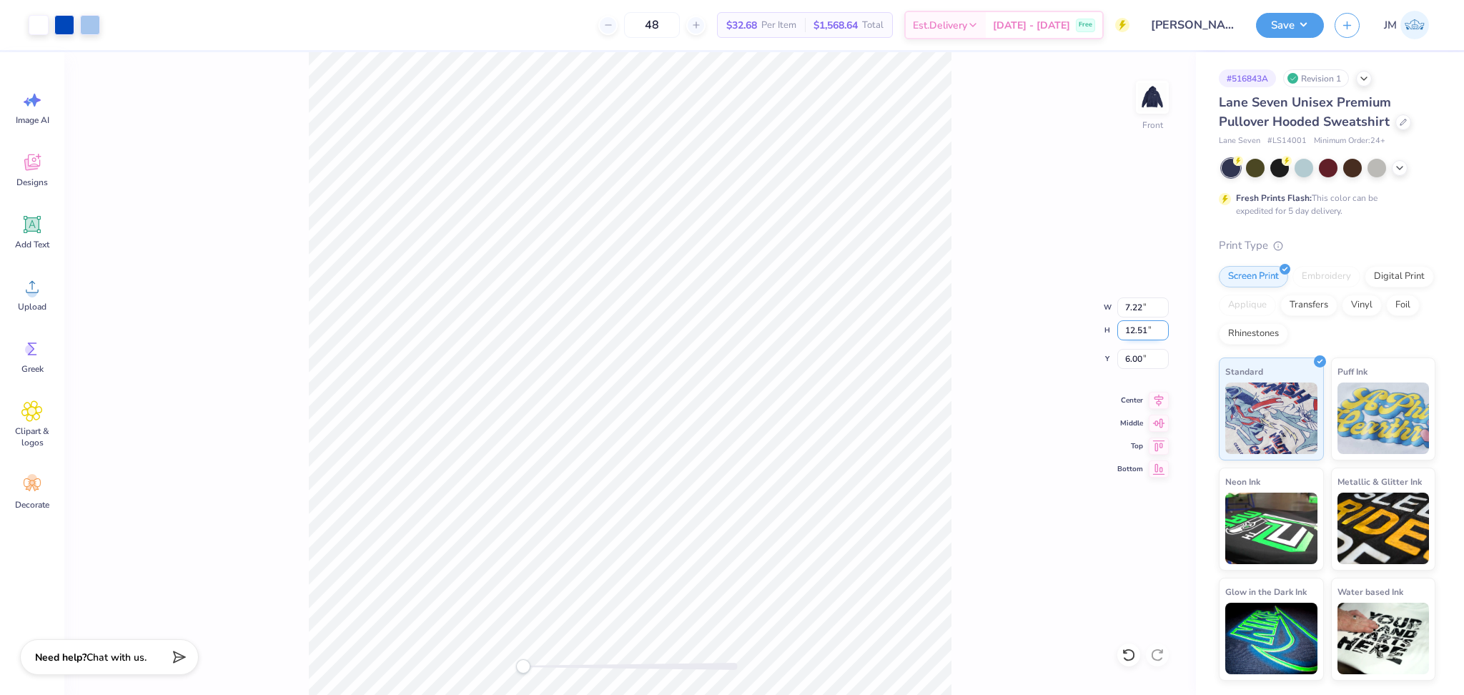
click at [1163, 326] on input "12.51" at bounding box center [1142, 330] width 51 height 20
click at [1163, 326] on input "12.52" at bounding box center [1142, 330] width 51 height 20
click at [1137, 333] on input "12.52" at bounding box center [1142, 330] width 51 height 20
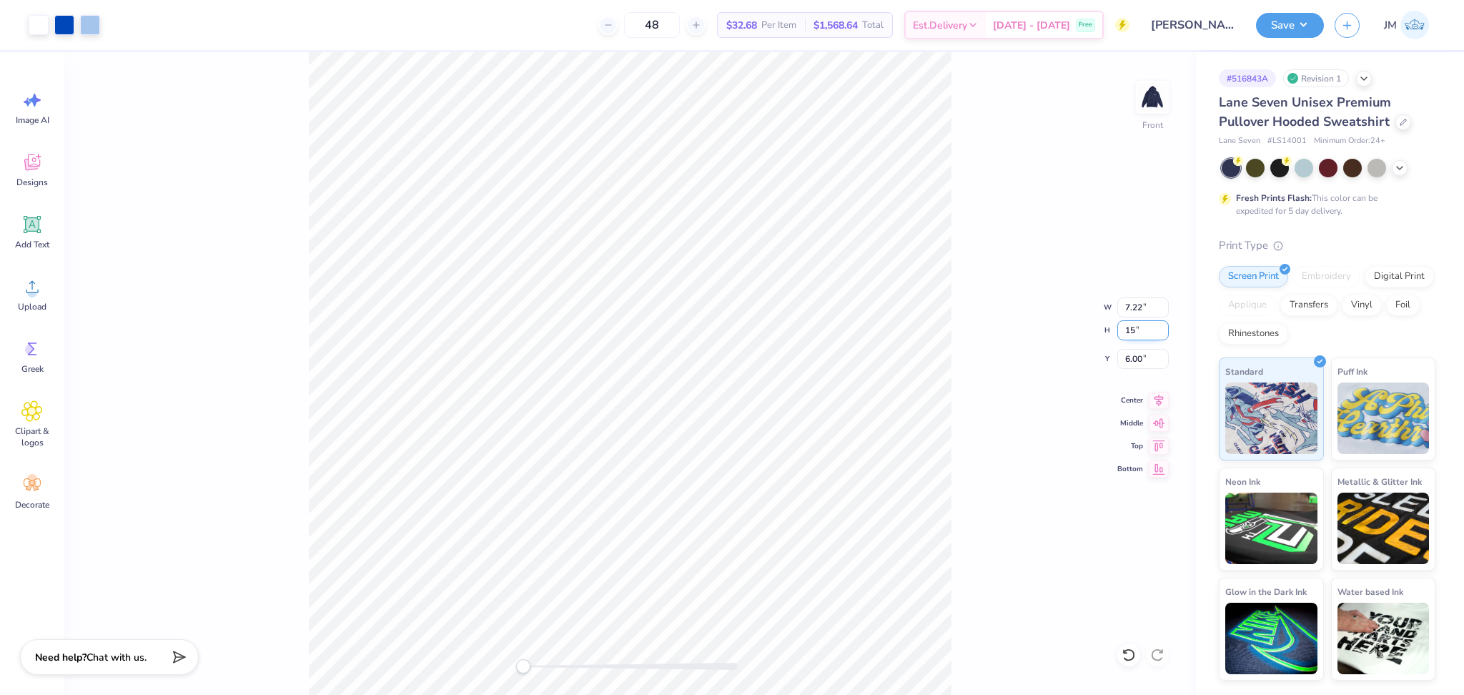
type input "15"
click at [1130, 661] on icon at bounding box center [1128, 654] width 12 height 13
click at [1131, 360] on input "6.04" at bounding box center [1142, 359] width 51 height 20
type input "3"
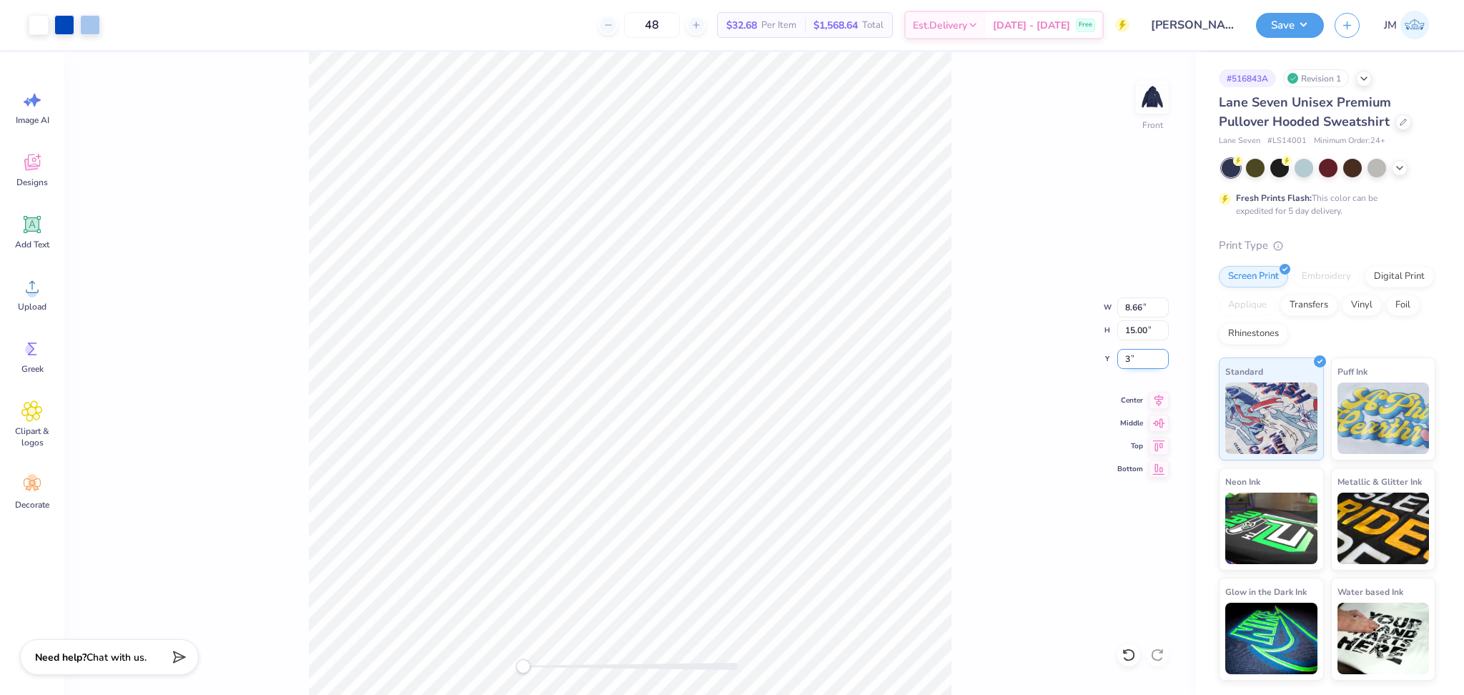
click at [1150, 356] on input "3" at bounding box center [1142, 359] width 51 height 20
click at [1149, 356] on input "3" at bounding box center [1142, 359] width 51 height 20
click at [1140, 359] on input "3" at bounding box center [1142, 359] width 51 height 20
drag, startPoint x: 1140, startPoint y: 359, endPoint x: 1016, endPoint y: 356, distance: 124.4
click at [1008, 356] on div "Front W 8.66 8.66 " H 15.00 15.00 " Y 3 3 " Center Middle Top Bottom" at bounding box center [630, 373] width 1132 height 643
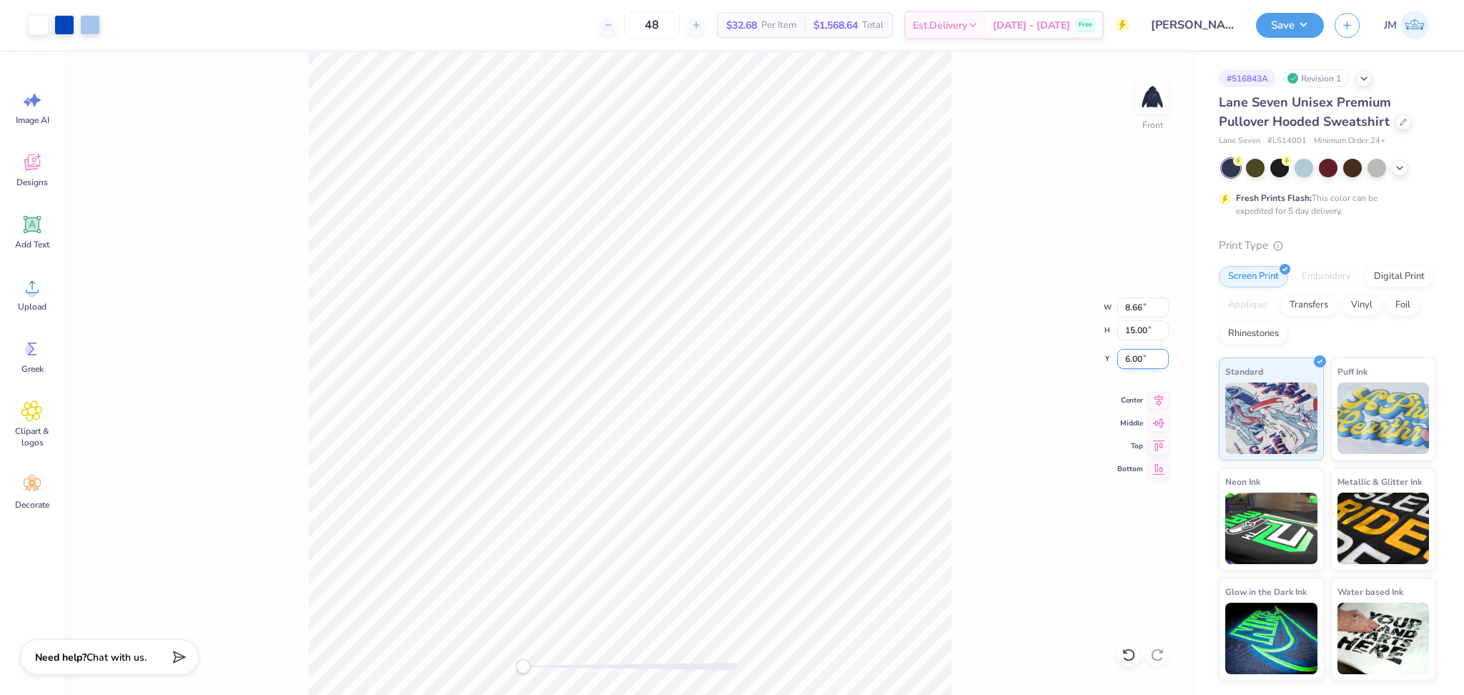
click at [1130, 349] on input "6.00" at bounding box center [1142, 359] width 51 height 20
click at [959, 410] on div "Front W 8.66 8.66 " H 15.00 15.00 " Y 6.00 6.00 " Center Middle Top Bottom" at bounding box center [630, 373] width 1132 height 643
click at [604, 264] on div "Front" at bounding box center [630, 373] width 1132 height 643
click at [1303, 24] on button "Save" at bounding box center [1290, 23] width 68 height 25
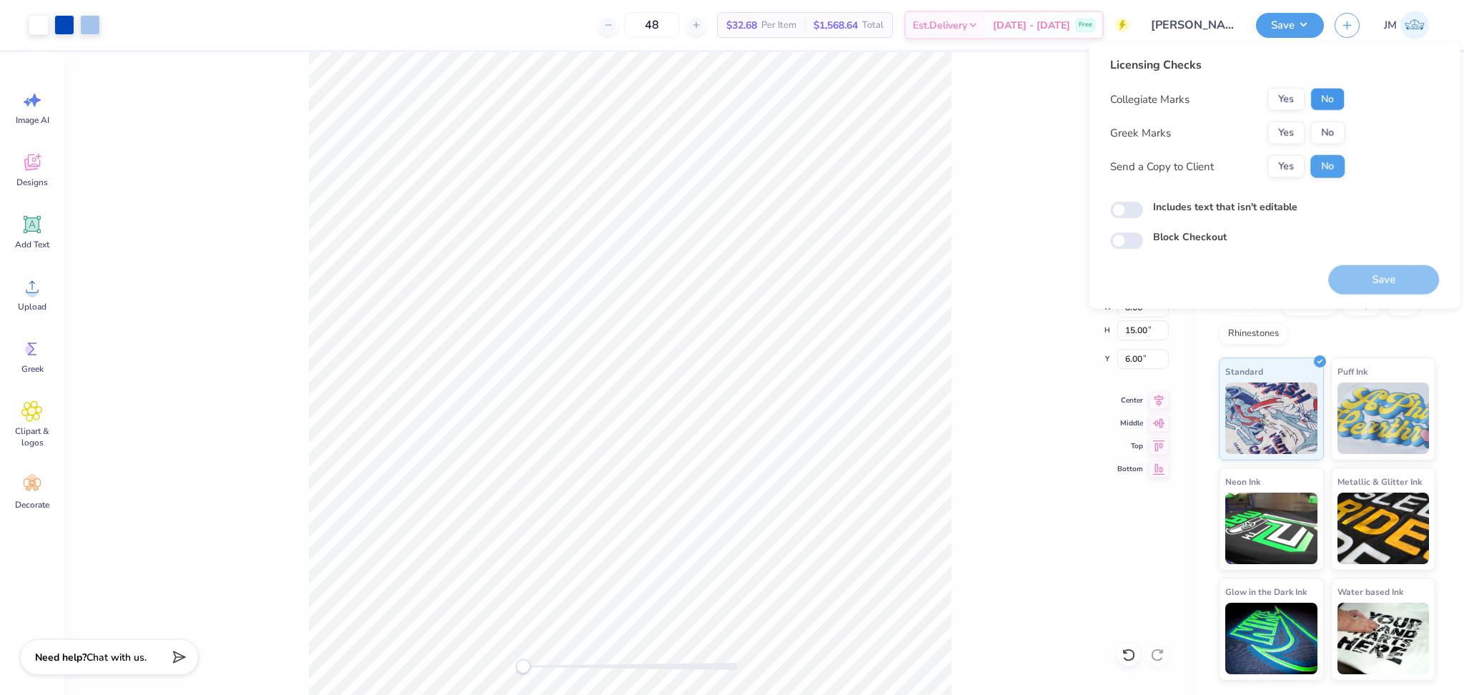
click at [1331, 104] on button "No" at bounding box center [1328, 99] width 34 height 23
click at [1297, 127] on button "Yes" at bounding box center [1286, 133] width 37 height 23
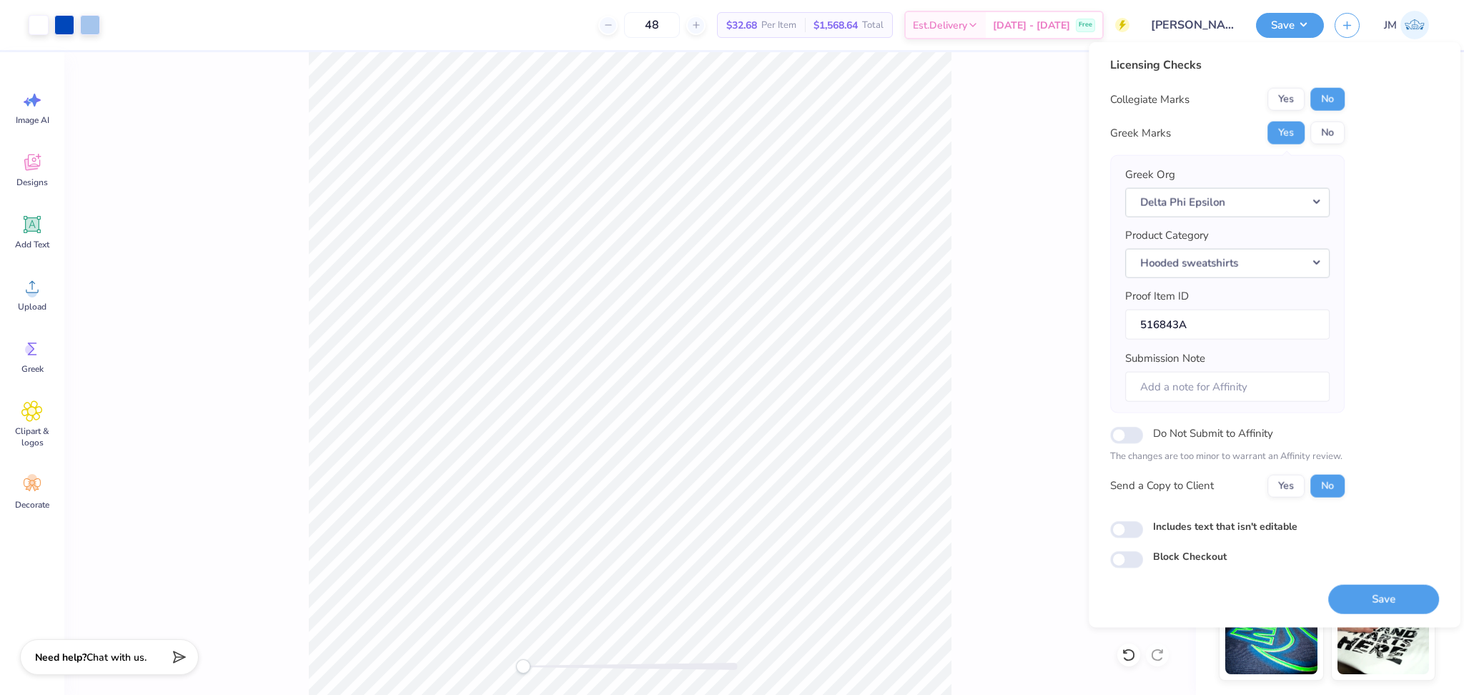
drag, startPoint x: 1371, startPoint y: 603, endPoint x: 1225, endPoint y: 499, distance: 179.4
click at [1371, 603] on button "Save" at bounding box center [1383, 598] width 111 height 29
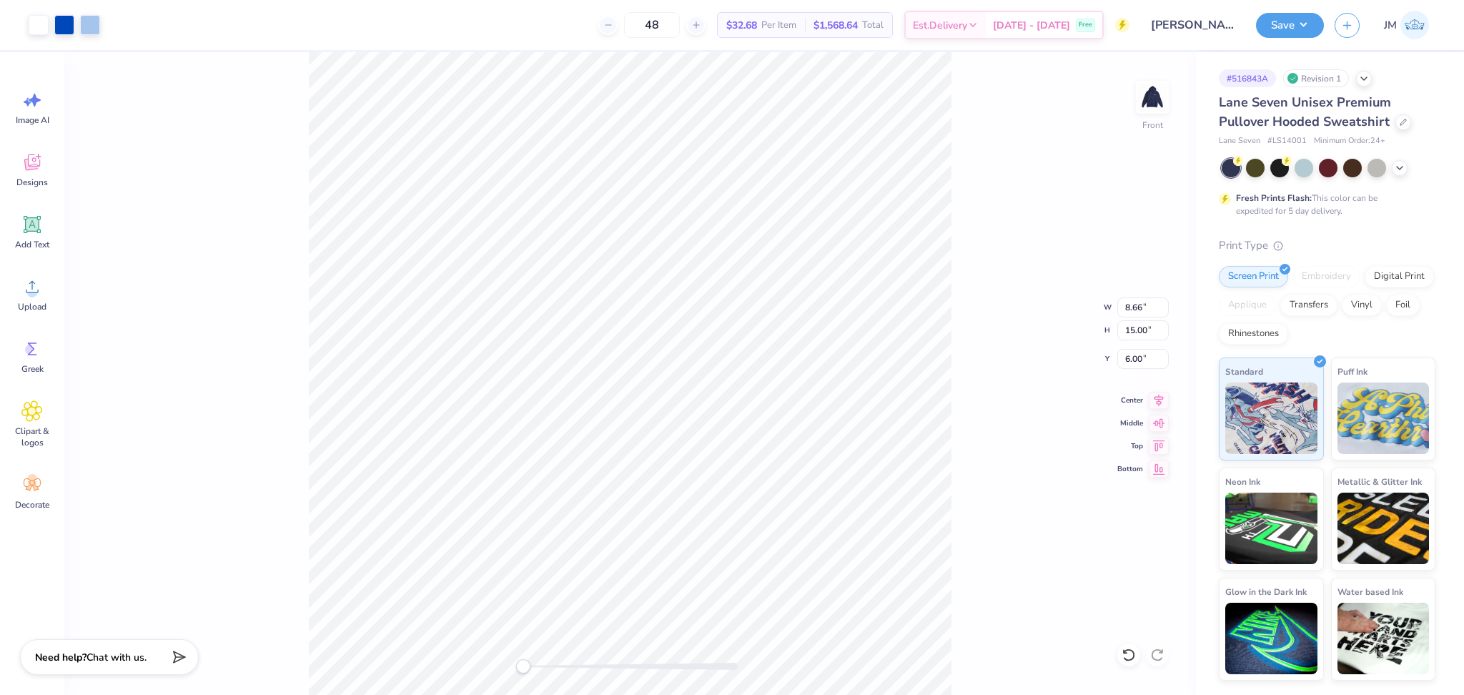
click at [1312, 10] on div "Save JM" at bounding box center [1360, 25] width 208 height 50
click at [1309, 21] on button "Save" at bounding box center [1290, 23] width 68 height 25
